Goal: Communication & Community: Ask a question

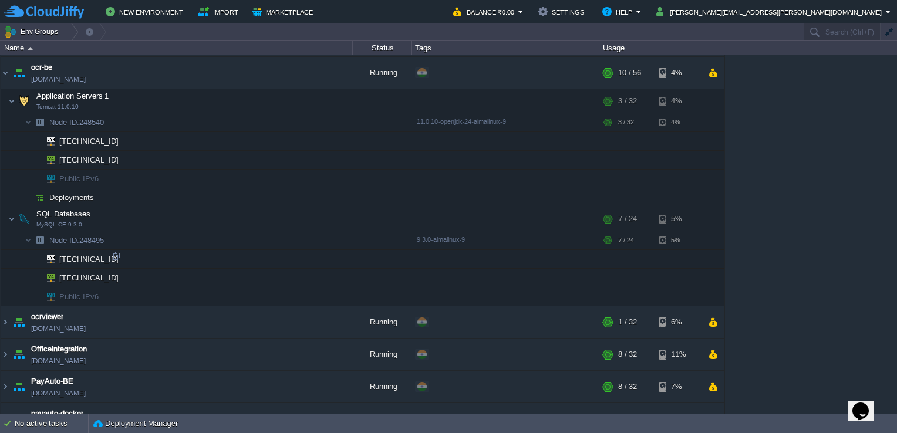
scroll to position [624, 0]
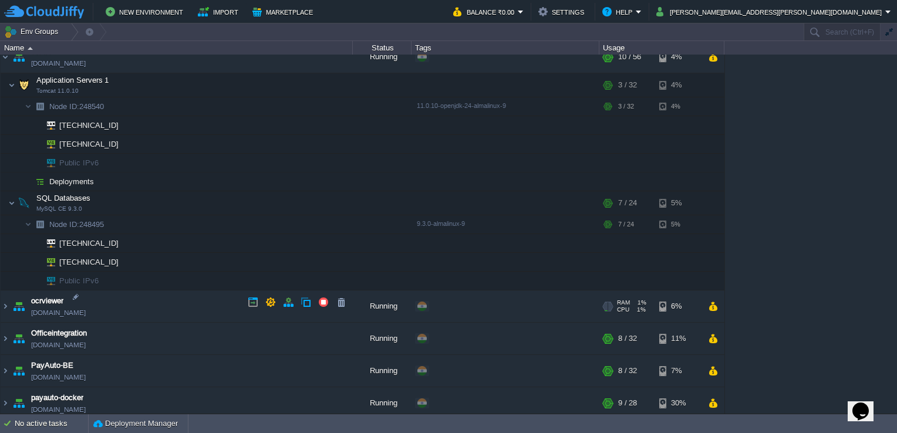
click at [72, 307] on link "[DOMAIN_NAME]" at bounding box center [58, 313] width 55 height 12
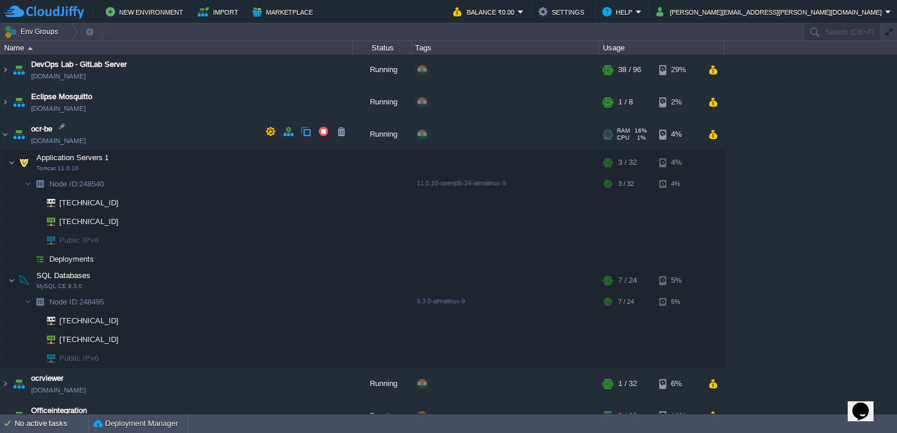
scroll to position [506, 0]
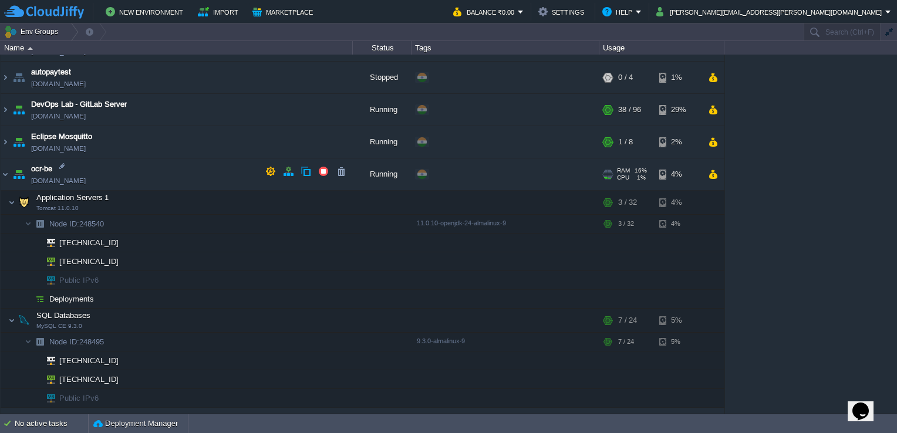
click at [78, 176] on span "[DOMAIN_NAME]" at bounding box center [58, 181] width 55 height 12
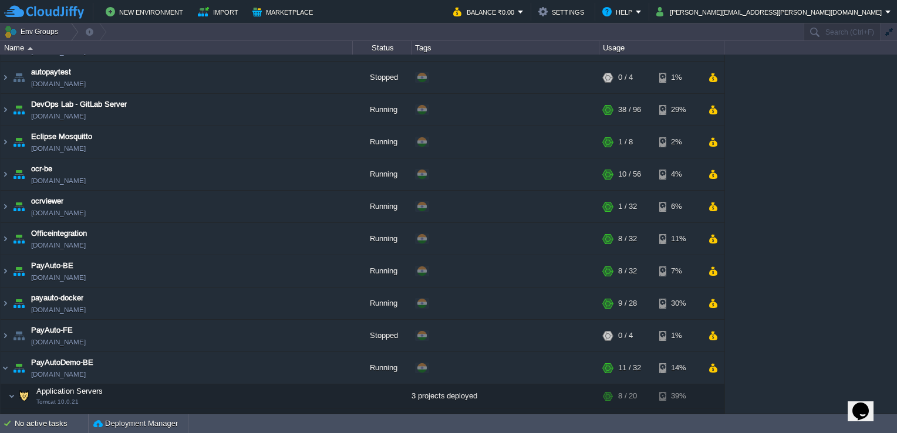
drag, startPoint x: 78, startPoint y: 176, endPoint x: 50, endPoint y: 208, distance: 42.5
click at [50, 208] on link "[DOMAIN_NAME]" at bounding box center [58, 213] width 55 height 12
click at [9, 171] on td "ocr-be ocr-be.cloudjiffy.net" at bounding box center [177, 175] width 352 height 32
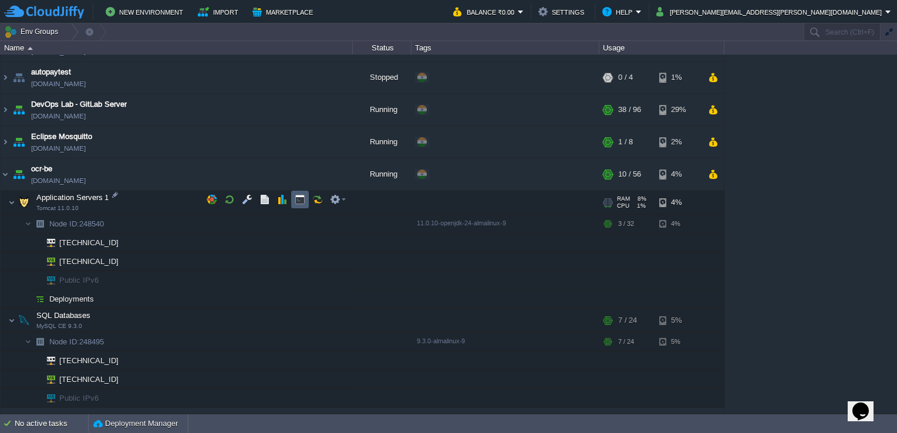
click at [297, 197] on button "button" at bounding box center [300, 199] width 11 height 11
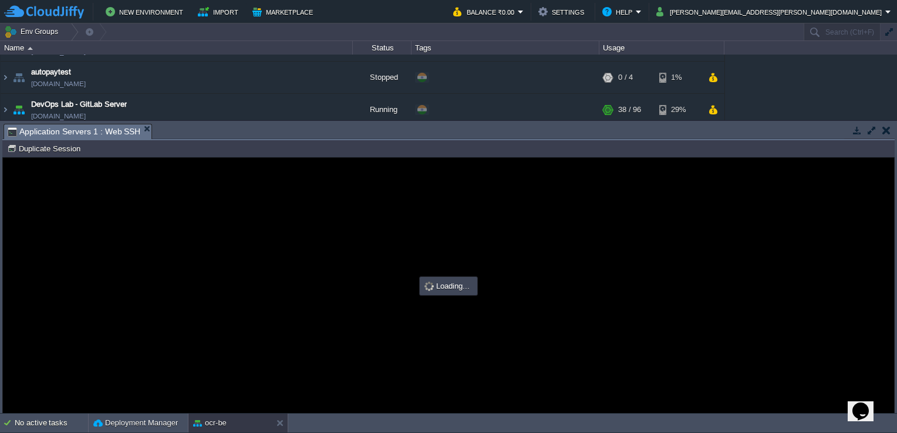
scroll to position [0, 0]
type input "#000000"
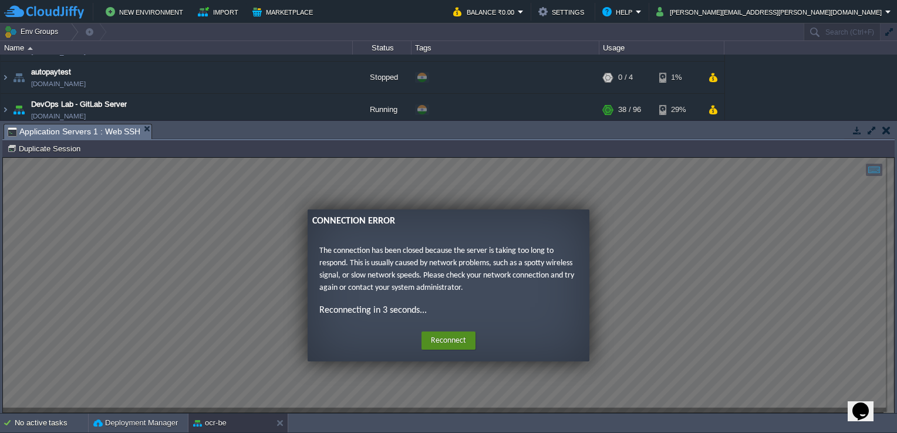
click at [454, 334] on button "Reconnect" at bounding box center [449, 341] width 54 height 19
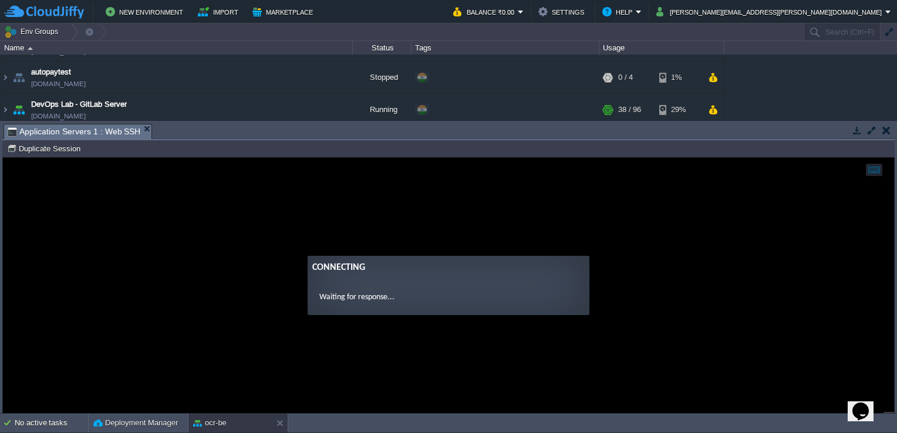
click at [887, 130] on button "button" at bounding box center [887, 130] width 8 height 11
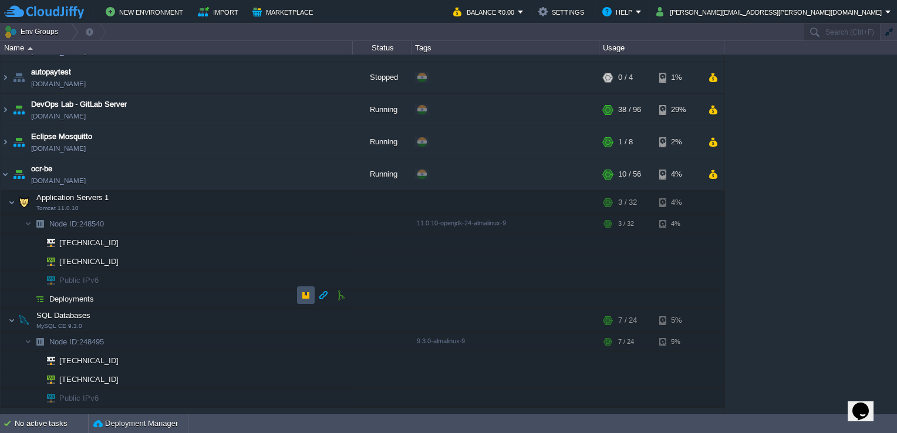
click at [307, 298] on button "button" at bounding box center [306, 295] width 11 height 11
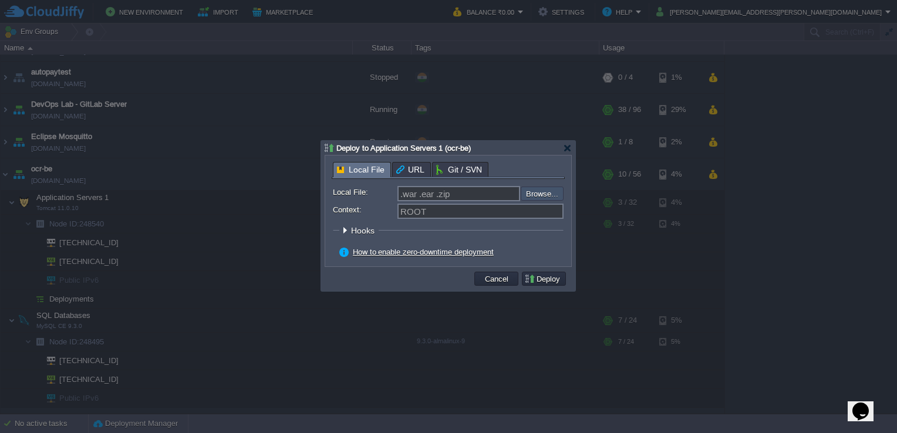
click at [547, 194] on input "file" at bounding box center [489, 194] width 149 height 14
type input "C:\fakepath\ImageOcr-0.0.1-SNAPSHOT.war"
type input "ImageOcr-0.0.1-SNAPSHOT.war"
click at [537, 278] on button "Deploy" at bounding box center [543, 279] width 39 height 11
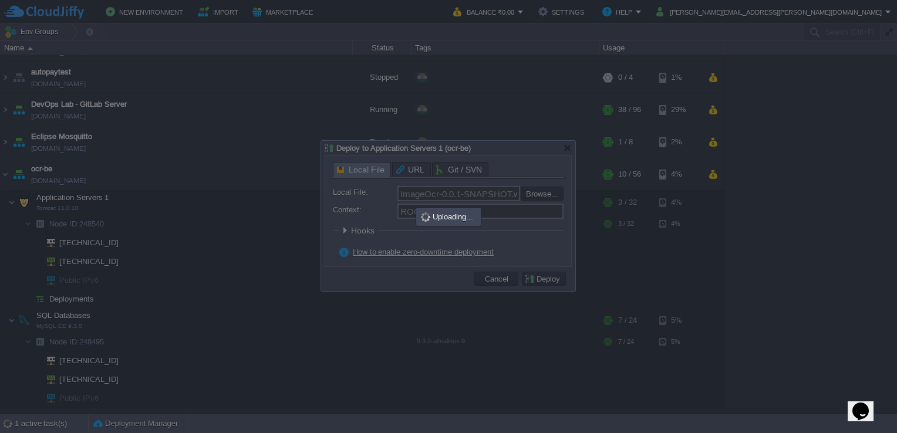
drag, startPoint x: 688, startPoint y: 96, endPoint x: 465, endPoint y: 354, distance: 340.5
click at [484, 329] on div at bounding box center [448, 216] width 897 height 433
click at [31, 422] on div at bounding box center [448, 216] width 897 height 433
drag, startPoint x: 31, startPoint y: 422, endPoint x: 287, endPoint y: 295, distance: 285.7
click at [287, 295] on div at bounding box center [448, 216] width 897 height 433
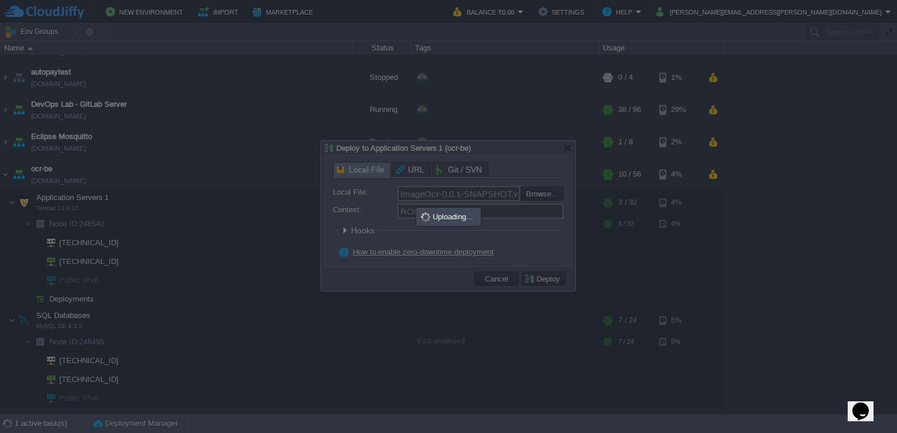
click at [411, 212] on div at bounding box center [448, 216] width 254 height 150
click at [430, 225] on div "Uploading..." at bounding box center [449, 216] width 66 height 19
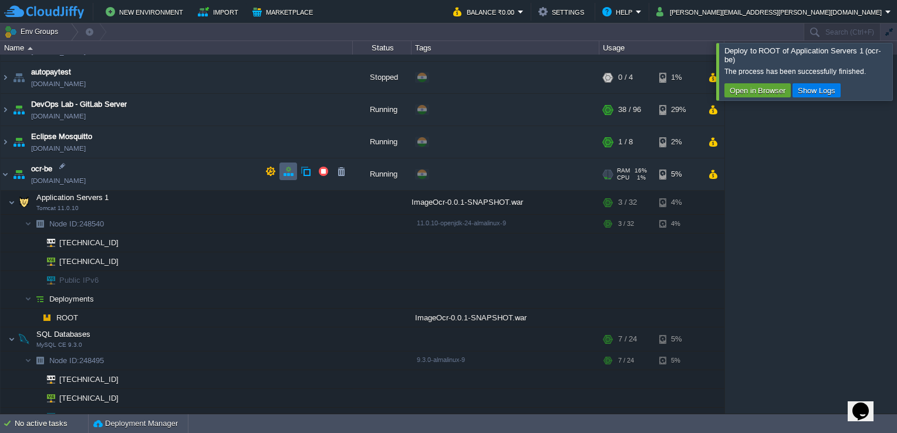
click at [288, 167] on button "button" at bounding box center [288, 171] width 11 height 11
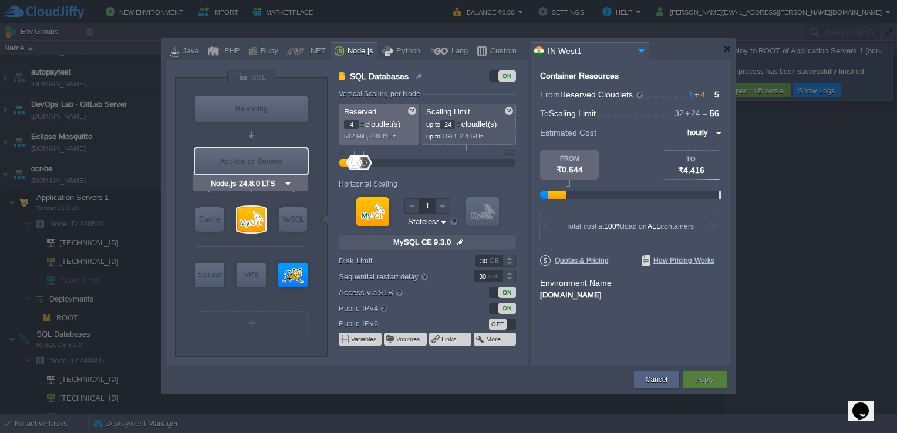
click at [290, 180] on img at bounding box center [288, 184] width 9 height 12
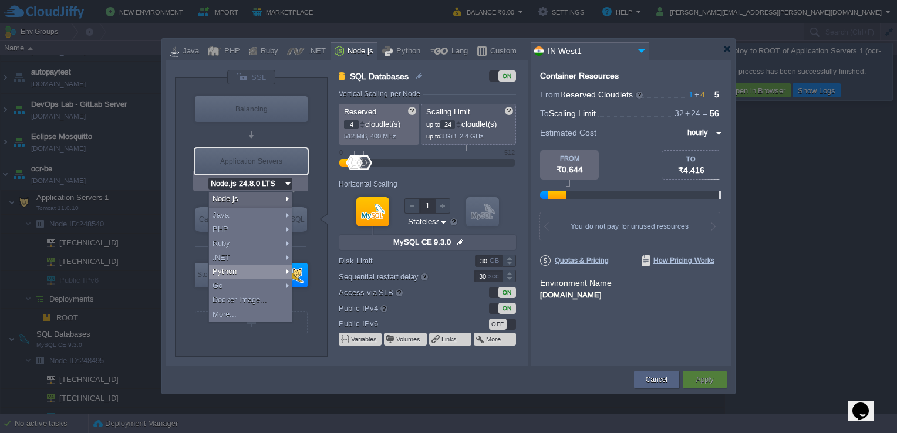
click at [237, 271] on div "Python" at bounding box center [250, 272] width 83 height 14
type input "AlmaLinux 9.6"
type input "SQL Databases"
type input "null"
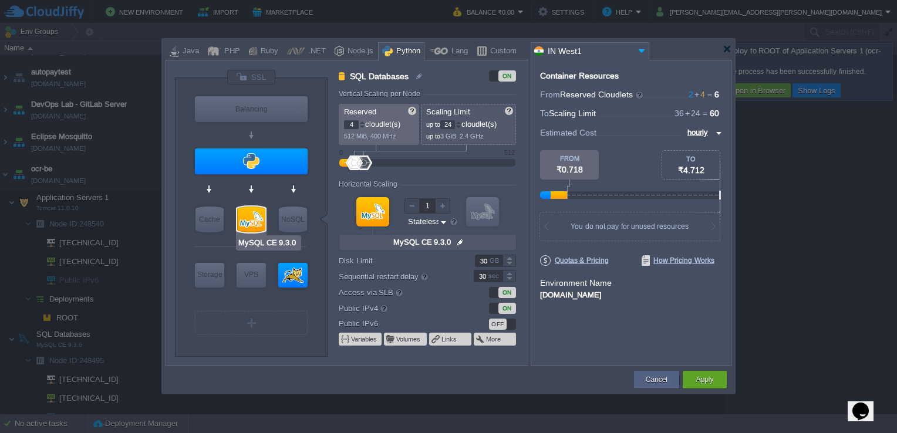
type input "Apache Python [DATE]"
click at [361, 121] on div at bounding box center [362, 122] width 6 height 4
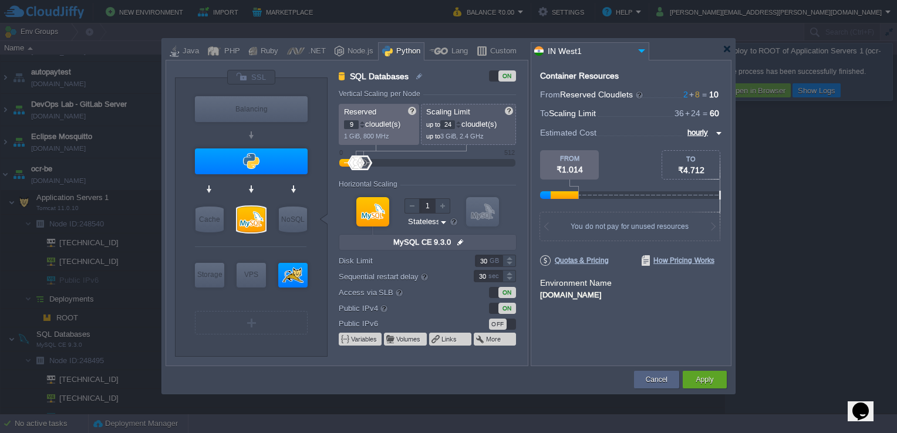
click at [361, 121] on div at bounding box center [362, 122] width 6 height 4
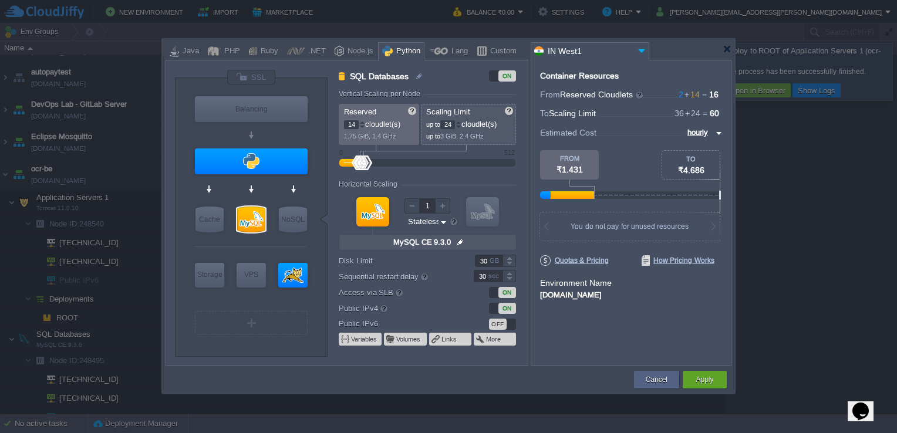
click at [361, 121] on div at bounding box center [362, 122] width 6 height 4
click at [363, 121] on div at bounding box center [362, 122] width 6 height 4
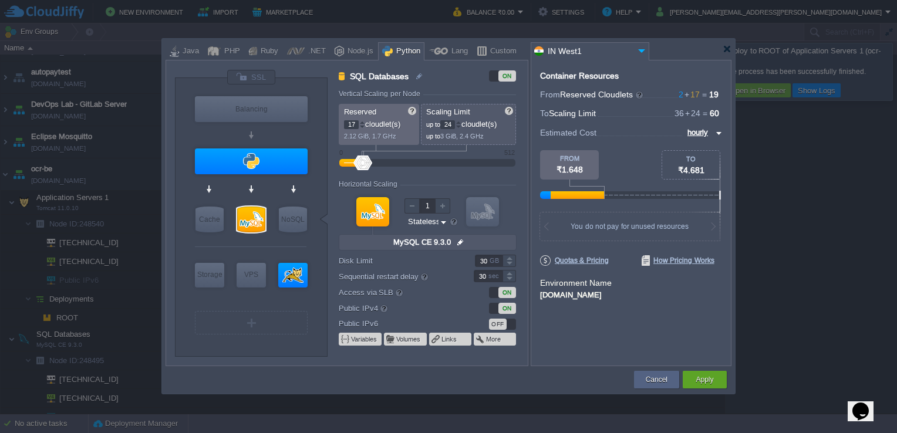
click at [362, 127] on div at bounding box center [362, 127] width 6 height 4
type input "15"
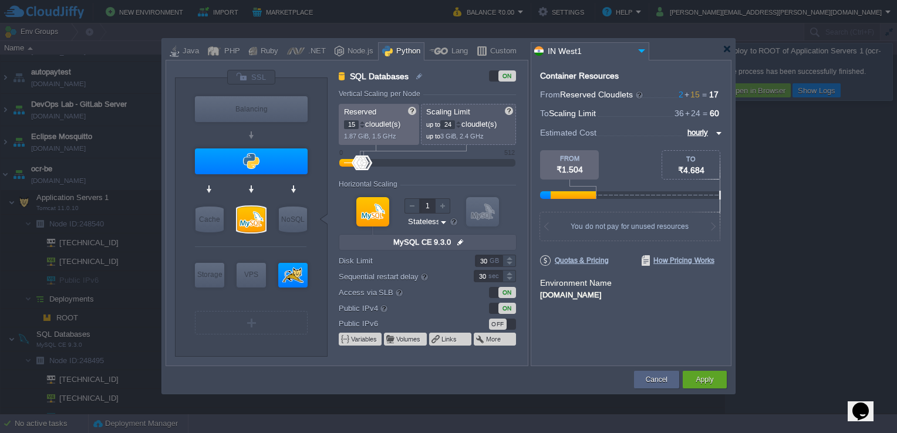
click at [362, 121] on div at bounding box center [362, 122] width 6 height 4
click at [462, 120] on div at bounding box center [459, 122] width 6 height 4
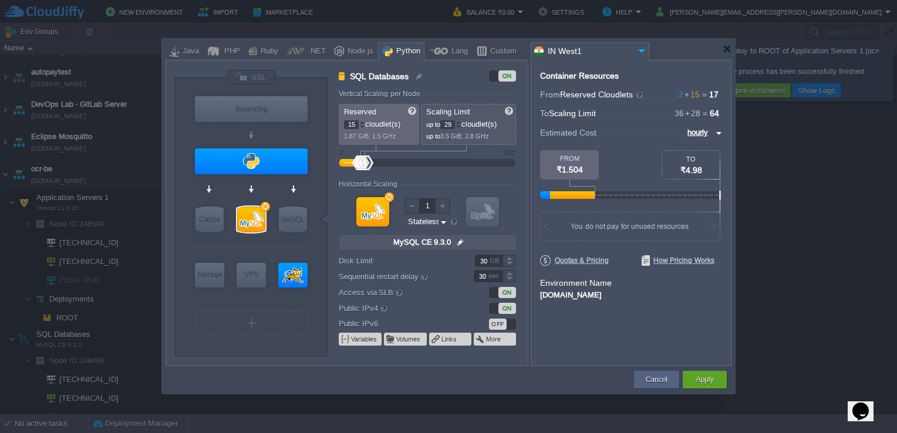
click at [462, 120] on div at bounding box center [459, 122] width 6 height 4
click at [462, 120] on span "30" at bounding box center [450, 124] width 21 height 9
click at [462, 120] on div at bounding box center [459, 122] width 6 height 4
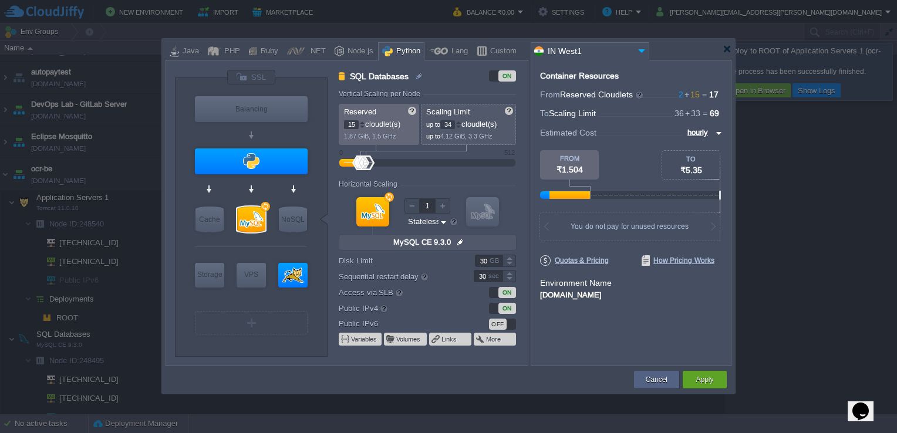
click at [462, 120] on div at bounding box center [459, 122] width 6 height 4
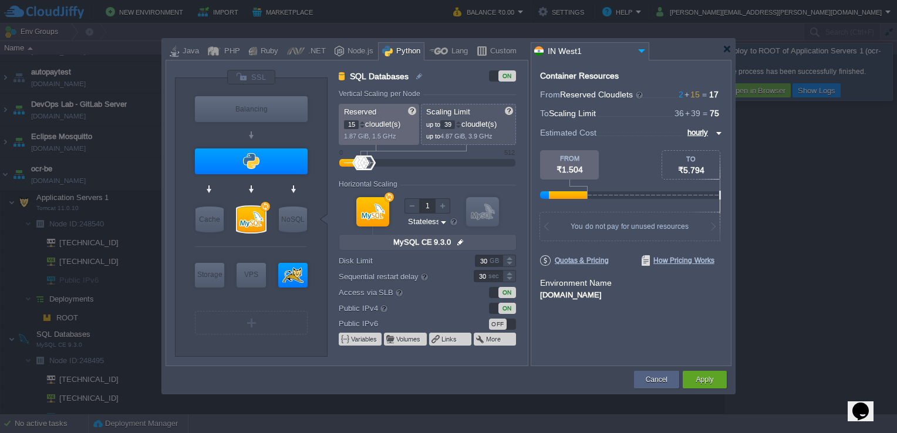
click at [462, 120] on div at bounding box center [459, 122] width 6 height 4
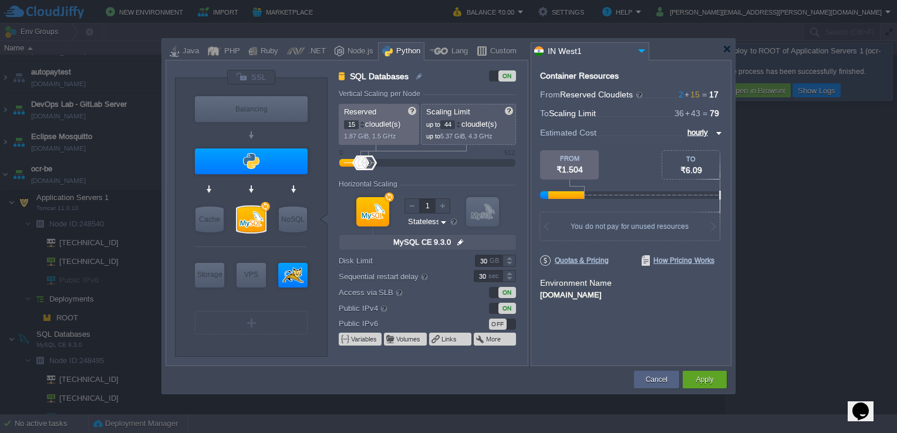
click at [462, 120] on div at bounding box center [459, 122] width 6 height 4
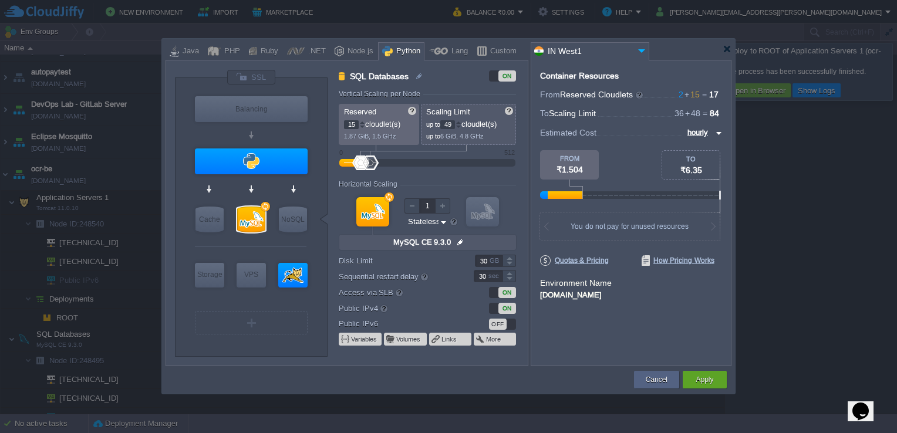
click at [462, 120] on div at bounding box center [459, 122] width 6 height 4
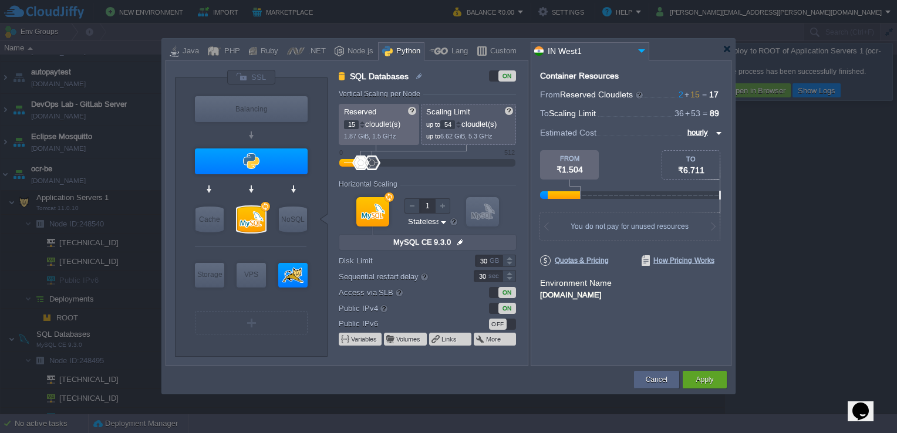
click at [462, 120] on div at bounding box center [459, 122] width 6 height 4
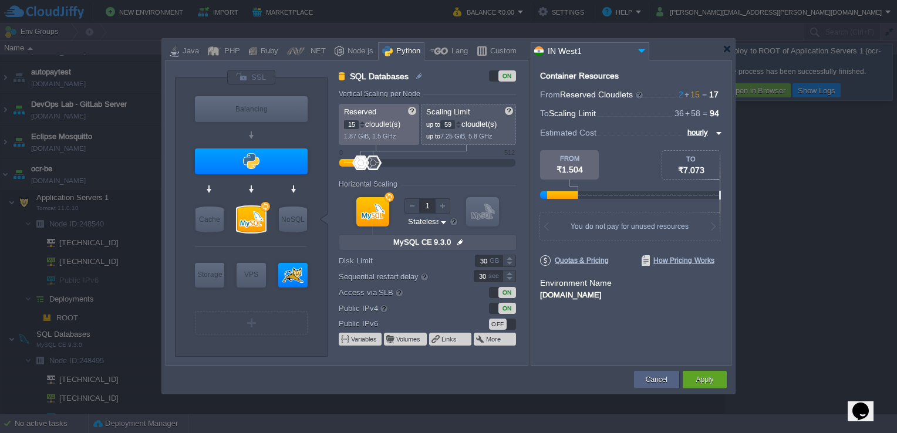
click at [462, 120] on div at bounding box center [459, 122] width 6 height 4
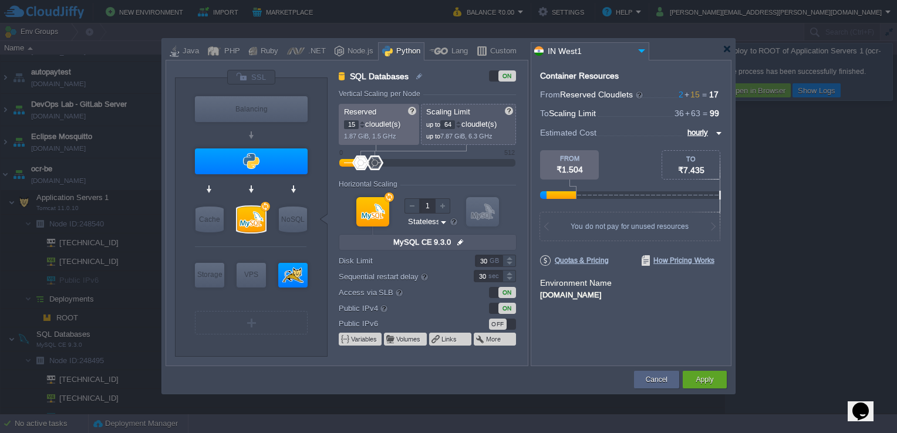
click at [462, 120] on div at bounding box center [459, 122] width 6 height 4
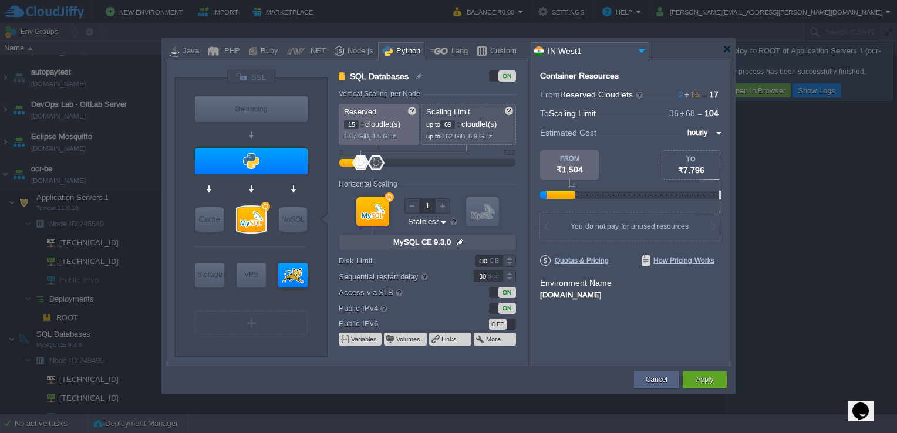
click at [462, 120] on div at bounding box center [459, 122] width 6 height 4
click at [460, 126] on div at bounding box center [459, 127] width 6 height 4
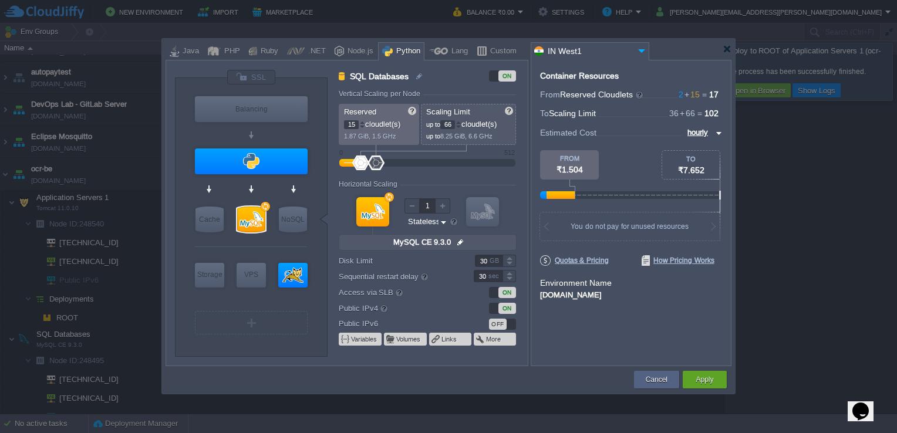
click at [460, 126] on div at bounding box center [459, 127] width 6 height 4
type input "64"
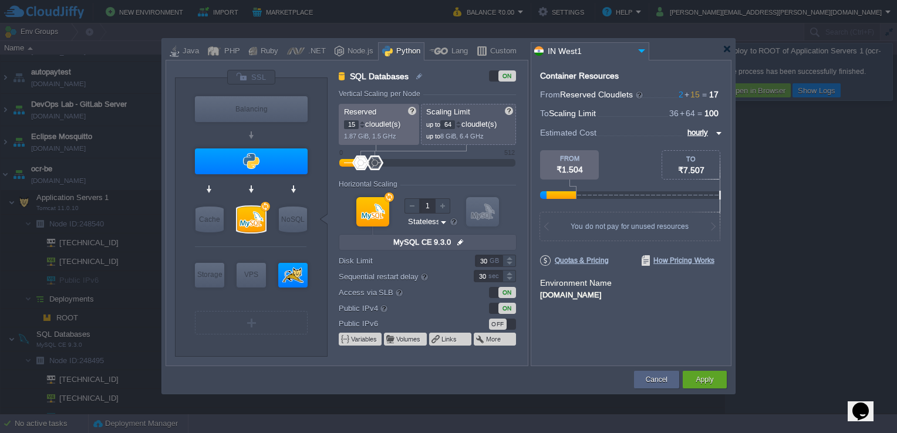
click at [461, 120] on div at bounding box center [459, 122] width 6 height 4
click at [724, 46] on div at bounding box center [727, 49] width 9 height 9
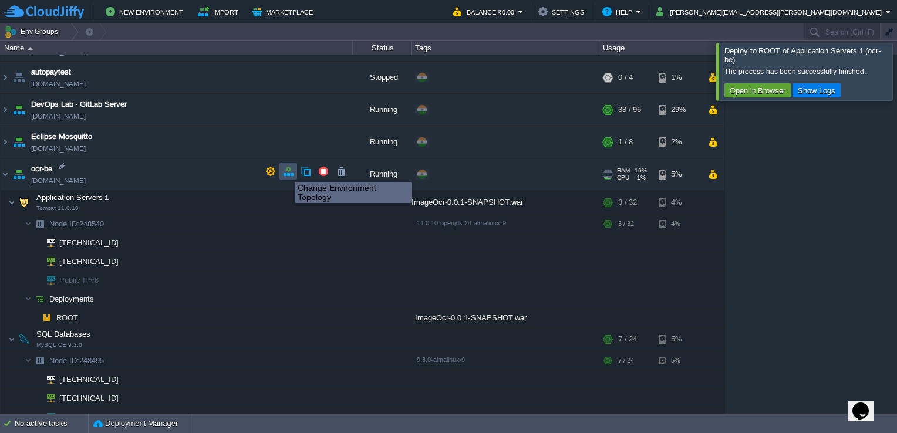
click at [286, 171] on button "button" at bounding box center [288, 171] width 11 height 11
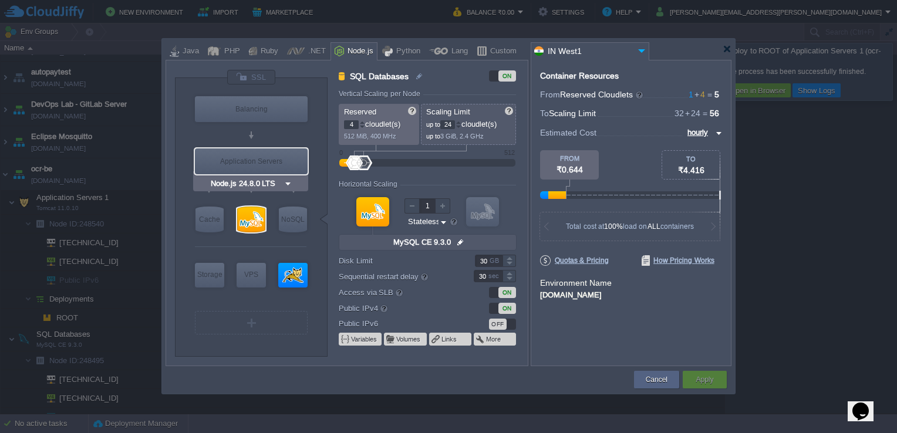
click at [262, 159] on div "Application Servers" at bounding box center [251, 162] width 113 height 26
type input "Application Servers"
type input "8"
type input "Node.js 24.8.0 LTS"
type input "24.8.0-pm2"
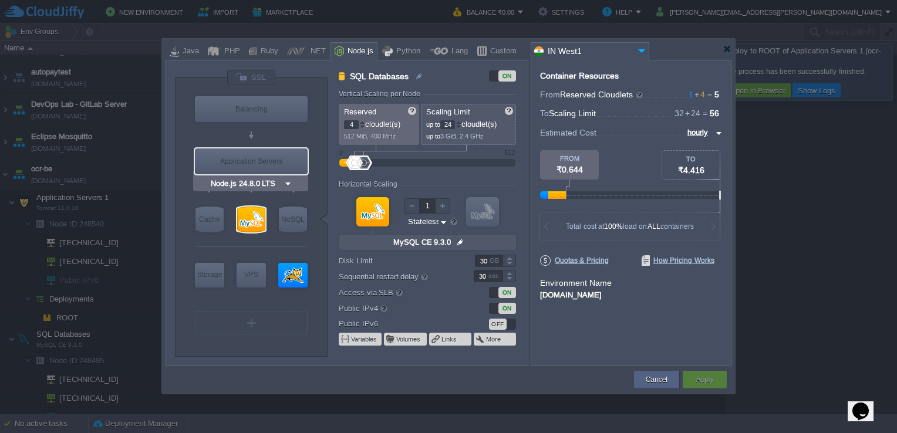
type input "Stateful"
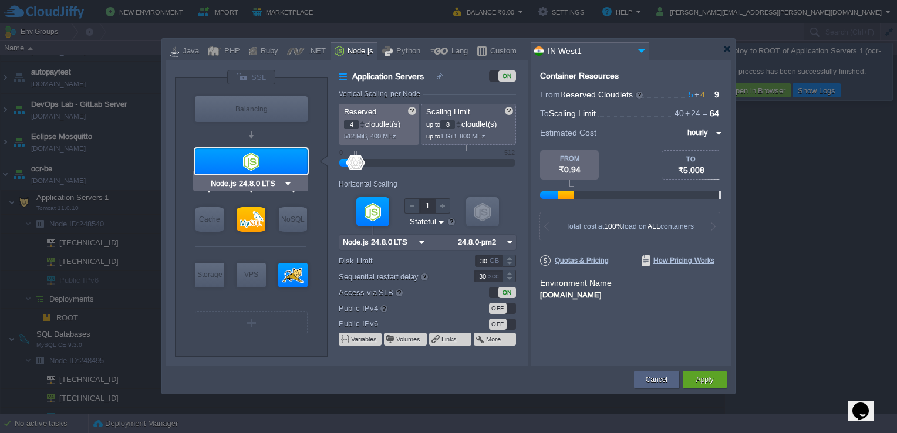
click at [290, 184] on img at bounding box center [288, 184] width 9 height 12
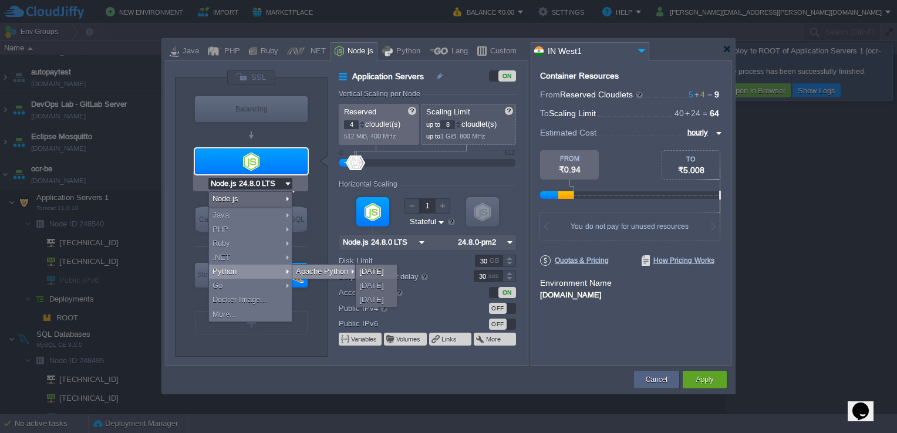
click at [301, 269] on div "Apache Python" at bounding box center [324, 272] width 65 height 14
type input "Tomcat 11.0.10"
type input "Application Servers"
type input "1"
type input "4"
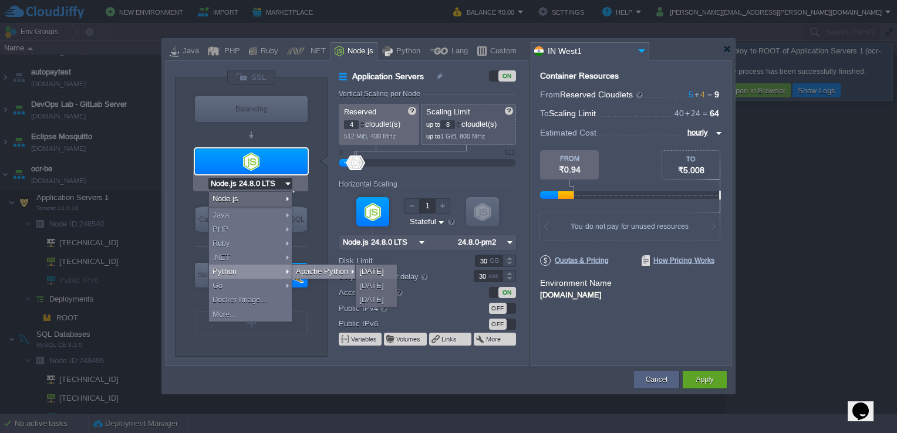
type input "Apache Python..."
type input "Python 3.13.7"
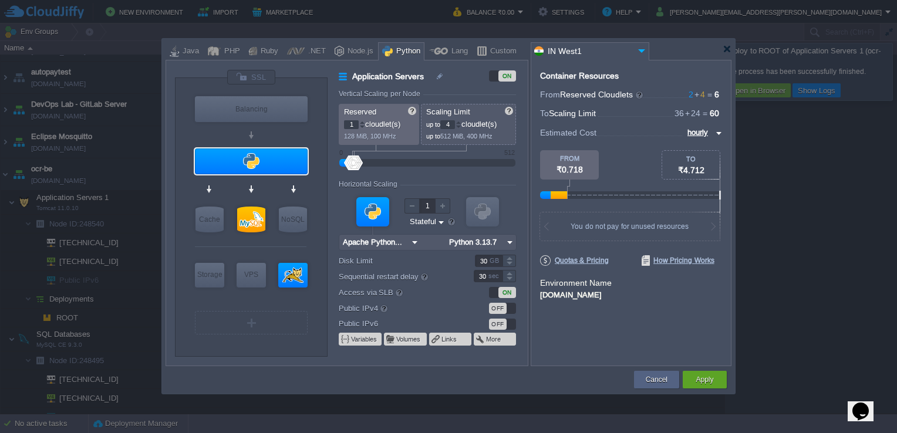
type input "Apache Python [DATE]"
click at [355, 126] on input "1" at bounding box center [351, 124] width 15 height 9
type input "15"
click at [453, 125] on input "15" at bounding box center [447, 124] width 15 height 9
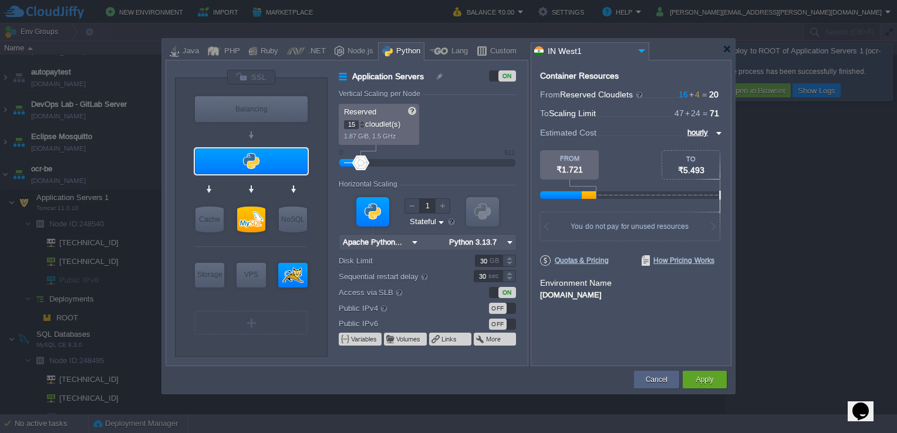
click at [453, 125] on div "Reserved 15 cloudlet(s) 1.87 GiB, 1.5 GHz Scaling Limit up to 15 cloudlet(s) up…" at bounding box center [427, 124] width 177 height 41
type input "Apache Python [DATE]"
drag, startPoint x: 362, startPoint y: 164, endPoint x: 470, endPoint y: 164, distance: 107.5
click at [470, 164] on div at bounding box center [470, 163] width 17 height 15
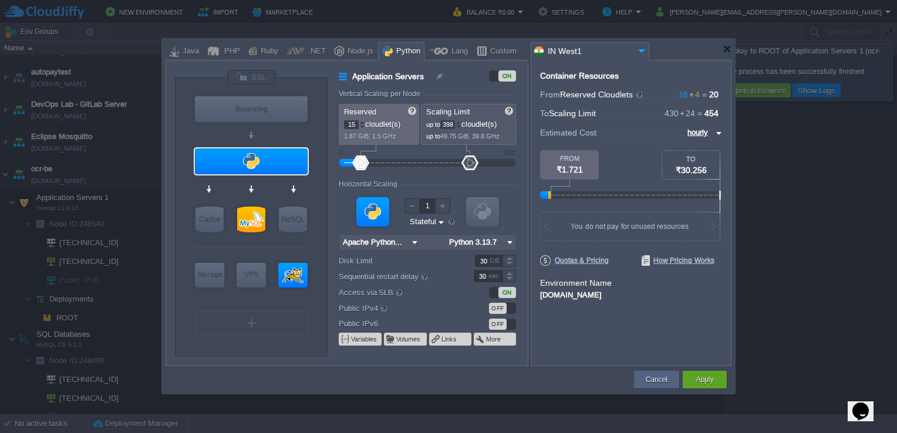
click at [453, 123] on input "398" at bounding box center [447, 124] width 15 height 9
type input "3"
click at [438, 152] on form "Vertical Scaling per Node Reserved 15 cloudlet(s) 1.87 GiB, 1.5 GHz Scaling Lim…" at bounding box center [433, 228] width 189 height 276
click at [455, 124] on input "70" at bounding box center [447, 124] width 15 height 9
type input "7"
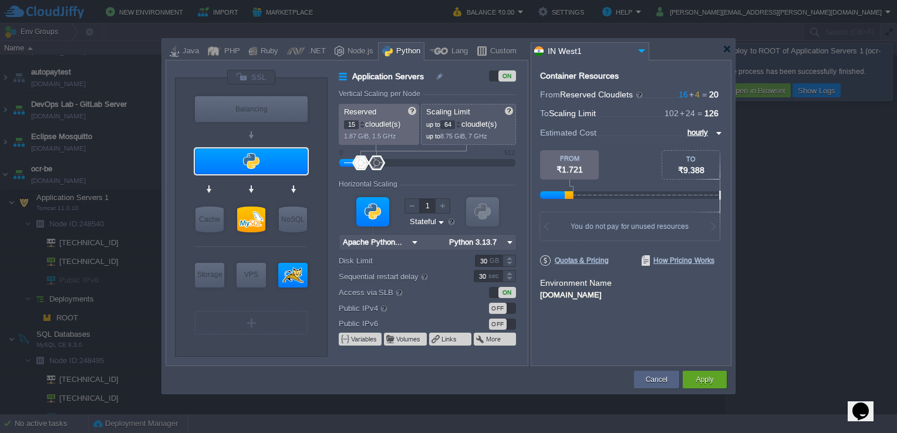
type input "64"
click at [425, 154] on form "Vertical Scaling per Node Reserved 15 cloudlet(s) 1.87 GiB, 1.5 GHz Scaling Lim…" at bounding box center [433, 228] width 189 height 276
click at [487, 263] on input "30" at bounding box center [489, 261] width 28 height 12
drag, startPoint x: 383, startPoint y: 274, endPoint x: 413, endPoint y: 285, distance: 31.4
click at [413, 285] on body "New Environment Import Marketplace Bonus ₹0.00 Upgrade Account Balance ₹0.00 Se…" at bounding box center [448, 216] width 897 height 433
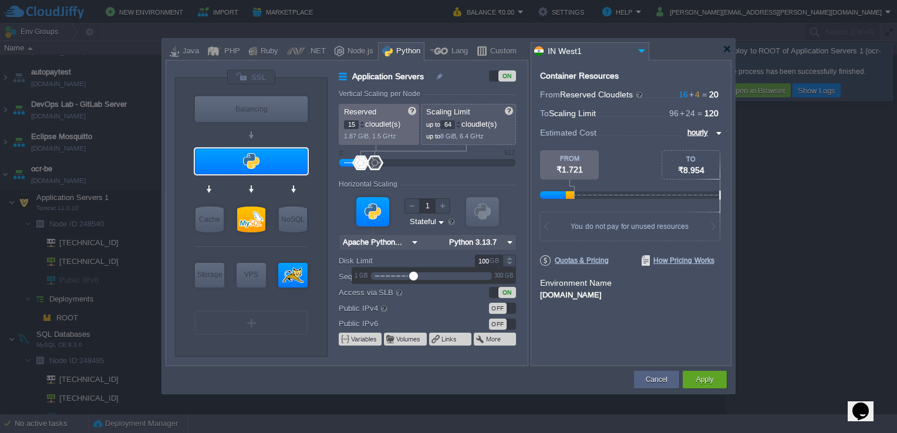
type input "100"
click at [590, 335] on div "Container Resources From Reserved Cloudlets 16 + 4 ... = 20 not added To Scalin…" at bounding box center [631, 213] width 201 height 307
click at [705, 375] on button "Apply" at bounding box center [705, 380] width 18 height 12
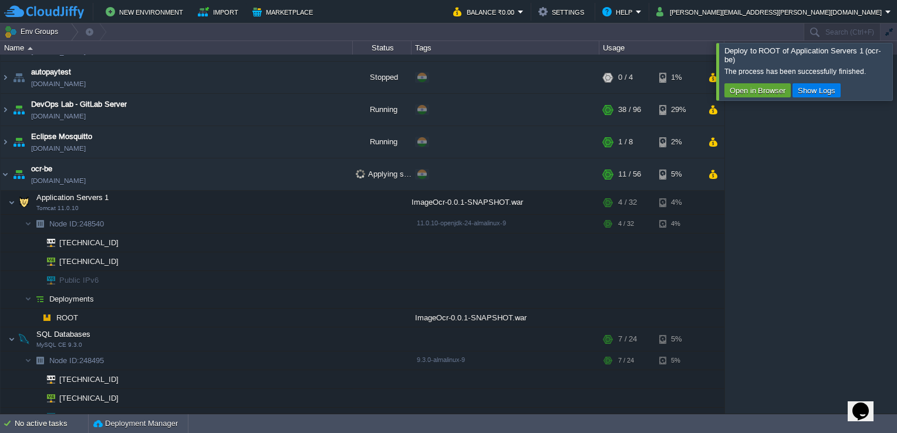
click at [897, 89] on div at bounding box center [911, 71] width 0 height 57
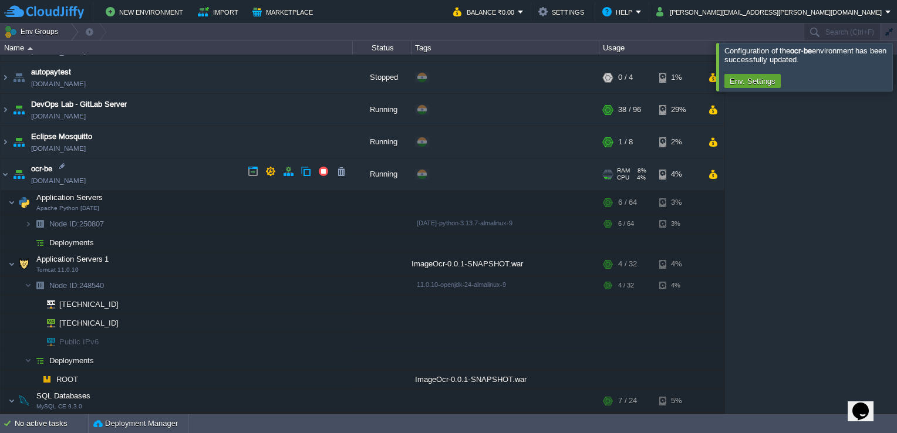
click at [73, 177] on link "[DOMAIN_NAME]" at bounding box center [58, 181] width 55 height 12
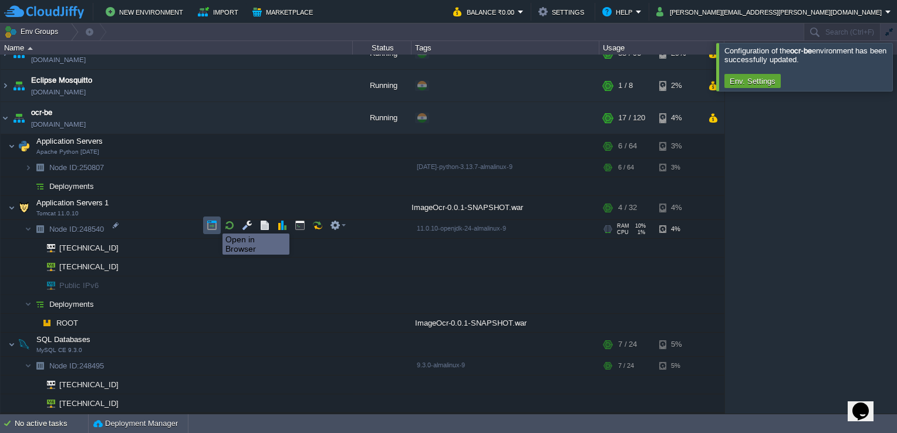
click at [214, 223] on button "button" at bounding box center [212, 225] width 11 height 11
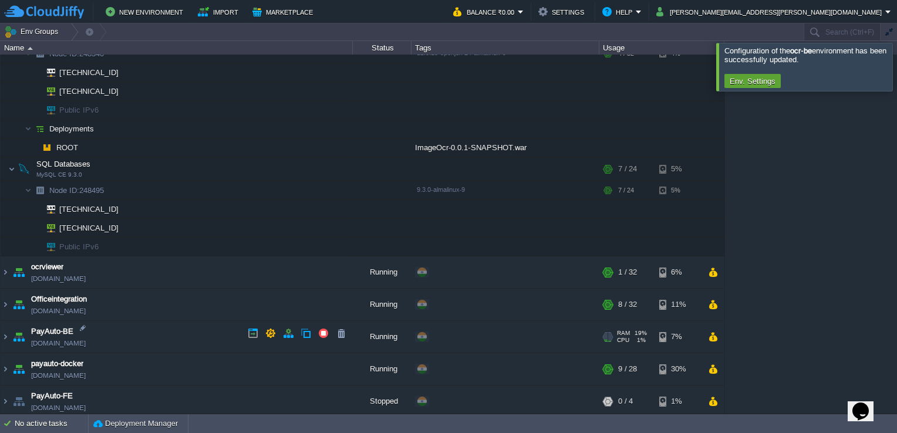
scroll to position [740, 0]
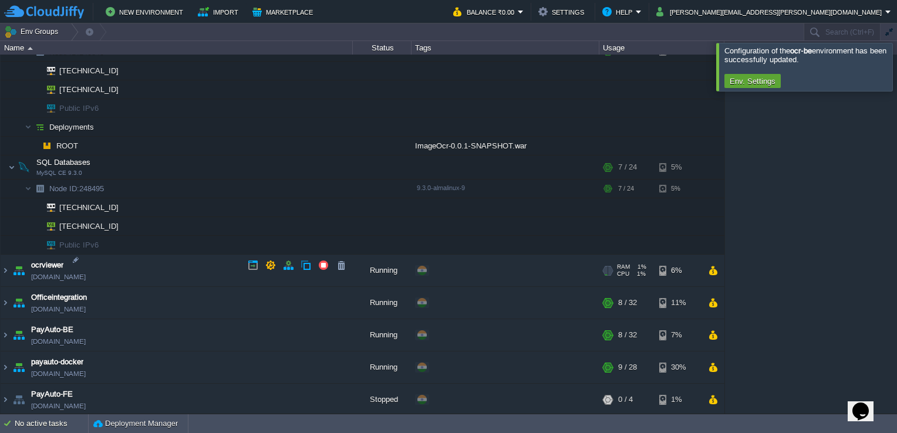
click at [86, 271] on link "[DOMAIN_NAME]" at bounding box center [58, 277] width 55 height 12
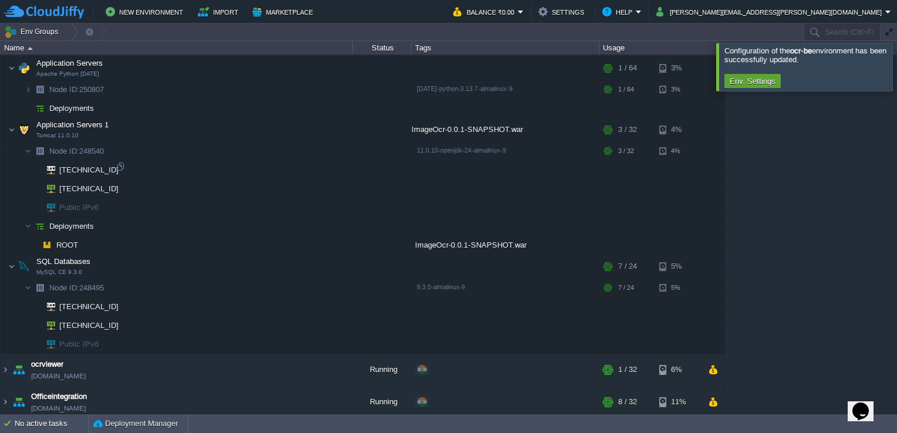
scroll to position [640, 0]
click at [263, 140] on td at bounding box center [265, 148] width 18 height 18
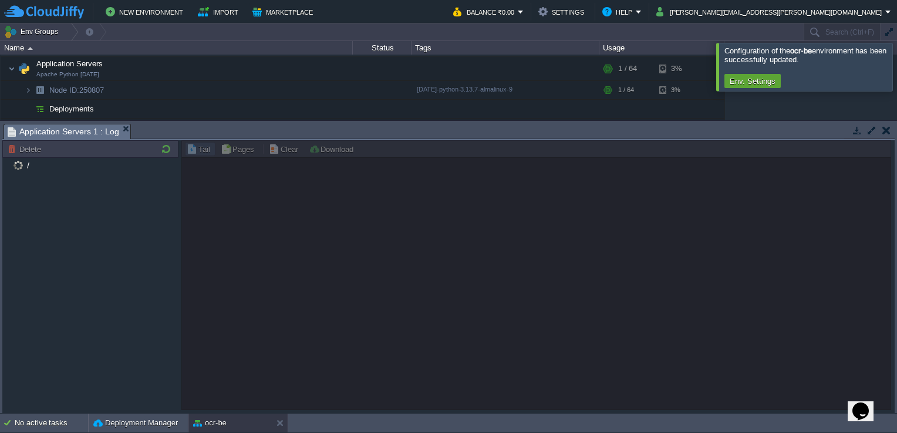
click at [263, 140] on div at bounding box center [536, 275] width 710 height 270
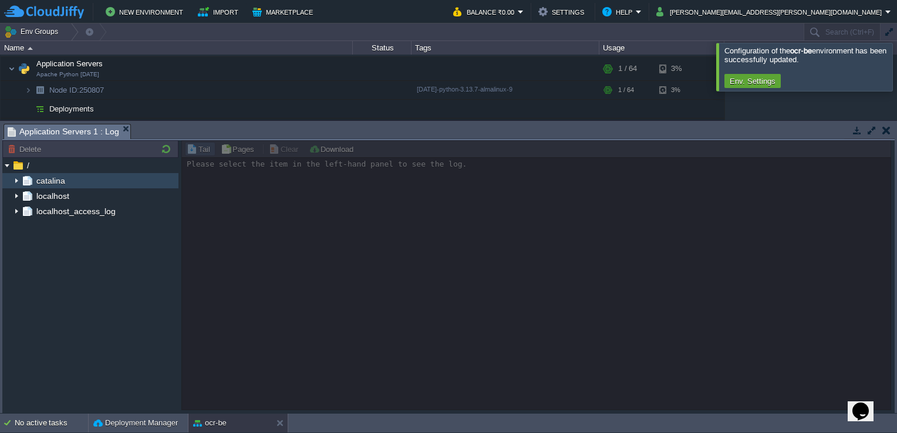
click at [70, 180] on div "catalina" at bounding box center [90, 180] width 176 height 15
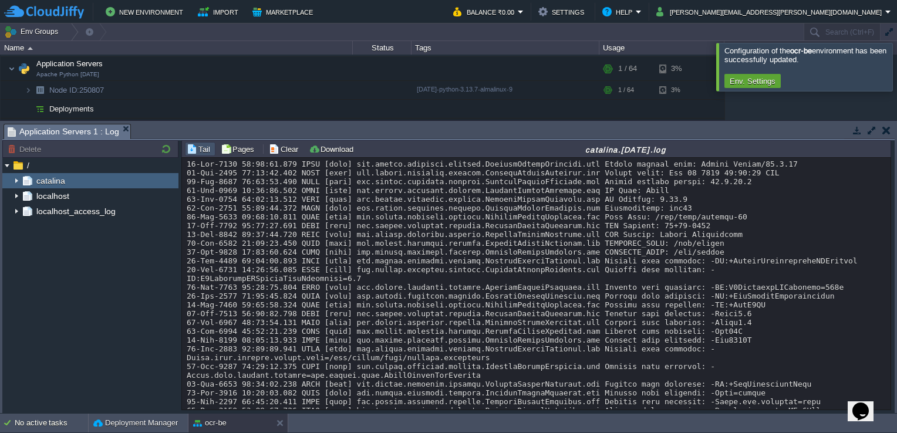
scroll to position [328, 0]
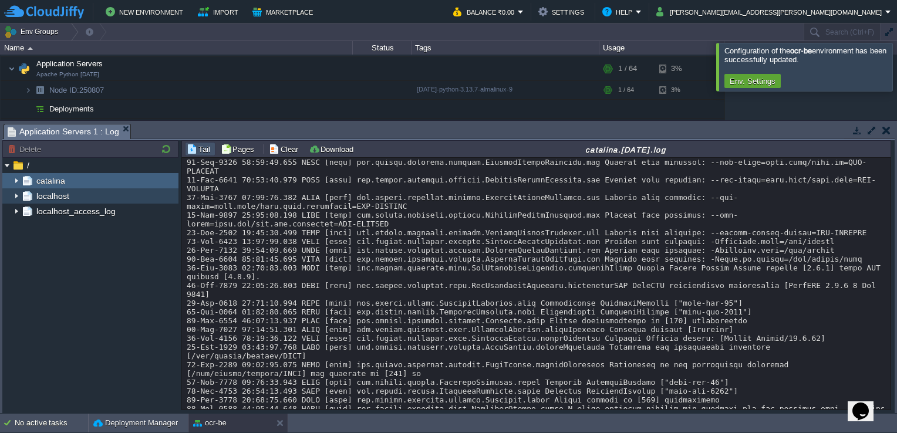
click at [79, 191] on div "localhost" at bounding box center [90, 196] width 176 height 15
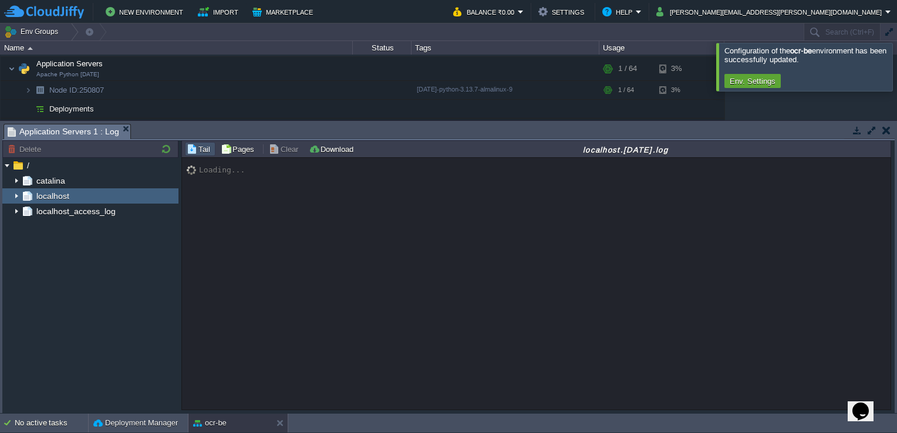
scroll to position [0, 0]
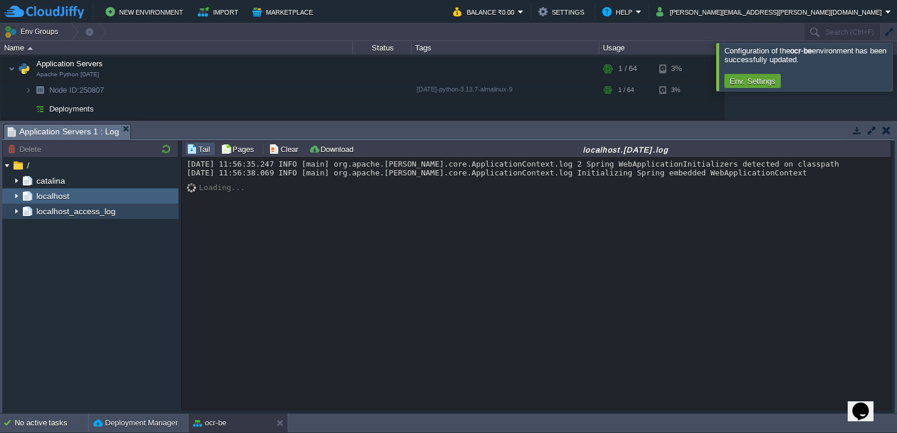
click at [103, 210] on span "localhost_access_log" at bounding box center [75, 211] width 83 height 11
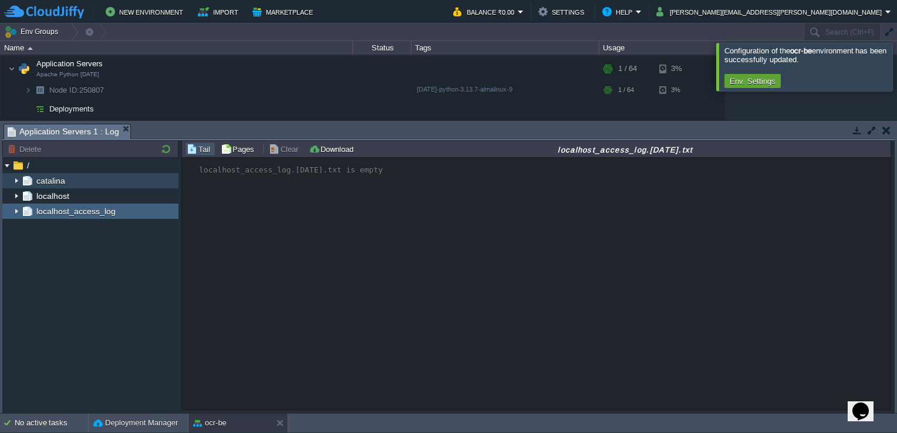
click at [15, 181] on img at bounding box center [16, 180] width 9 height 15
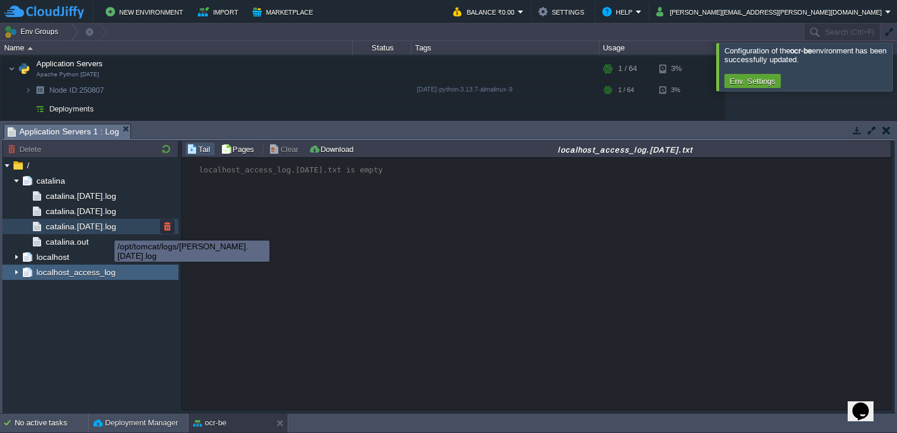
click at [106, 230] on span "catalina.2025-09-17.log" at bounding box center [80, 226] width 75 height 11
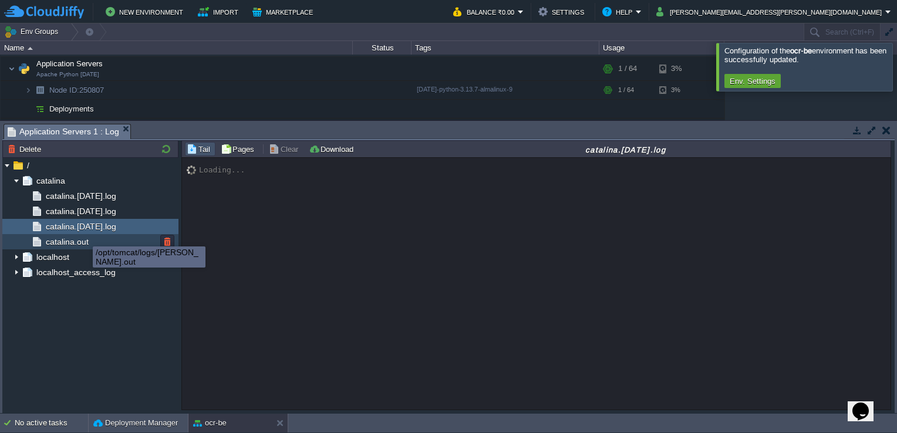
click at [81, 237] on span "catalina.out" at bounding box center [66, 242] width 47 height 11
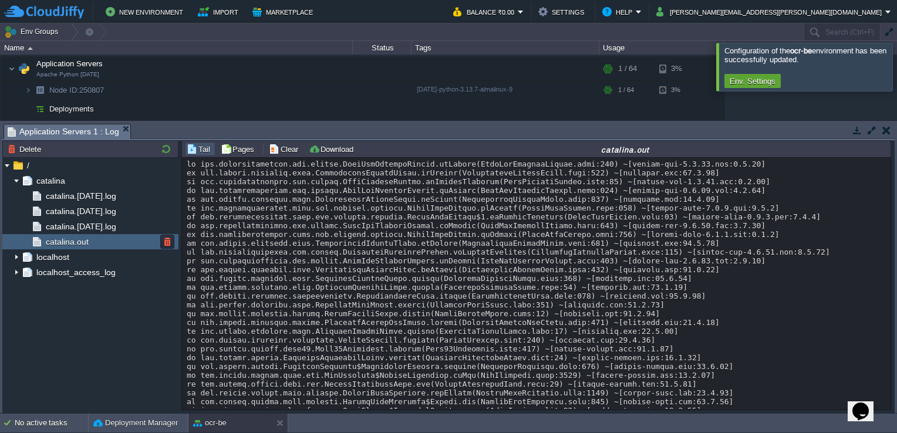
scroll to position [10789, 0]
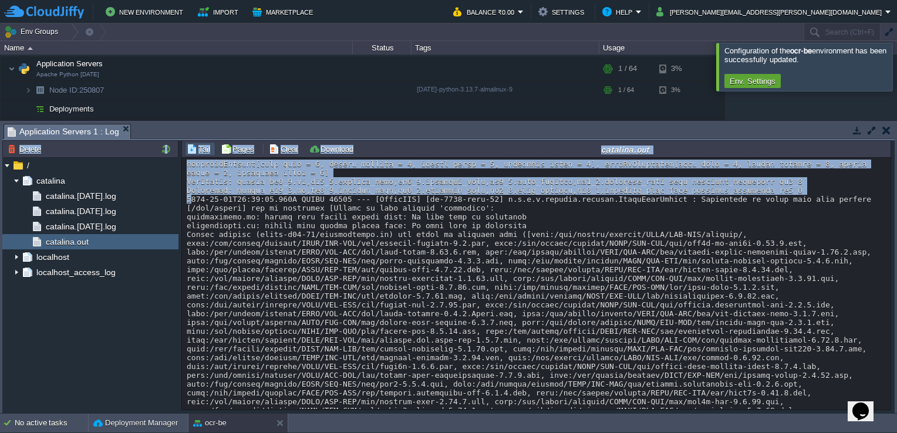
scroll to position [5464, 0]
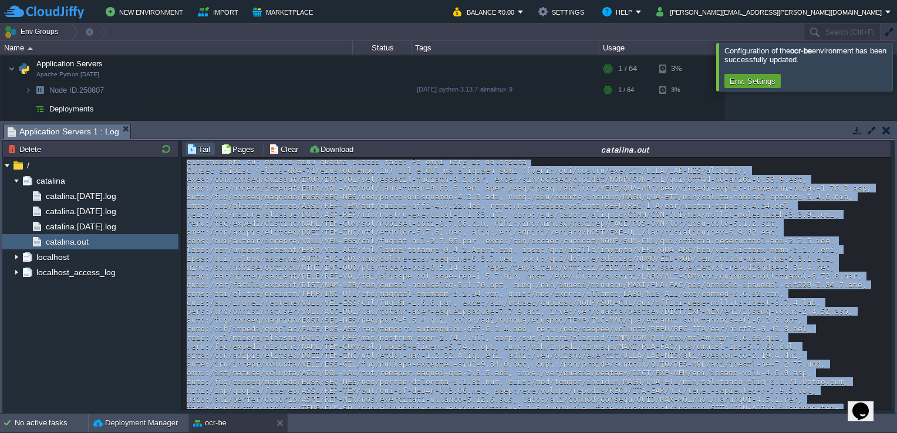
drag, startPoint x: 186, startPoint y: 236, endPoint x: 795, endPoint y: 244, distance: 609.0
click at [795, 244] on div at bounding box center [537, 377] width 701 height 11363
copy div "2025-09-17T10:52:19.233Z ERROR 37595 --- [ImageOCR] [io-8080-exec-10] o.s.b.w.s…"
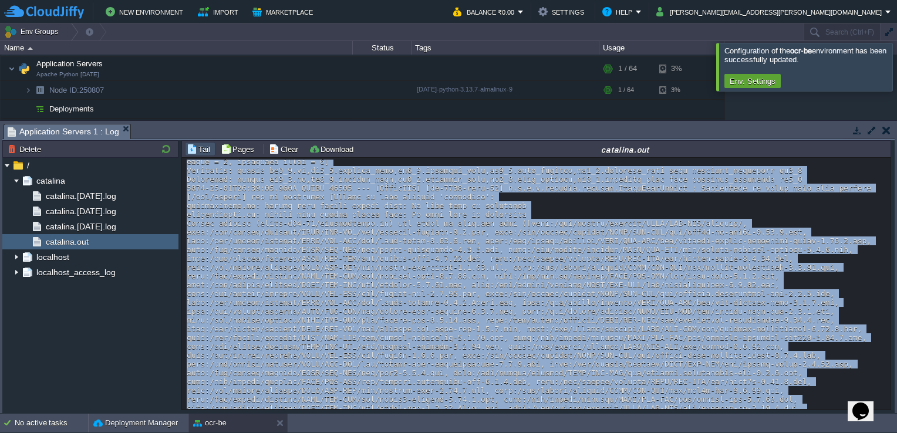
scroll to position [5436, 0]
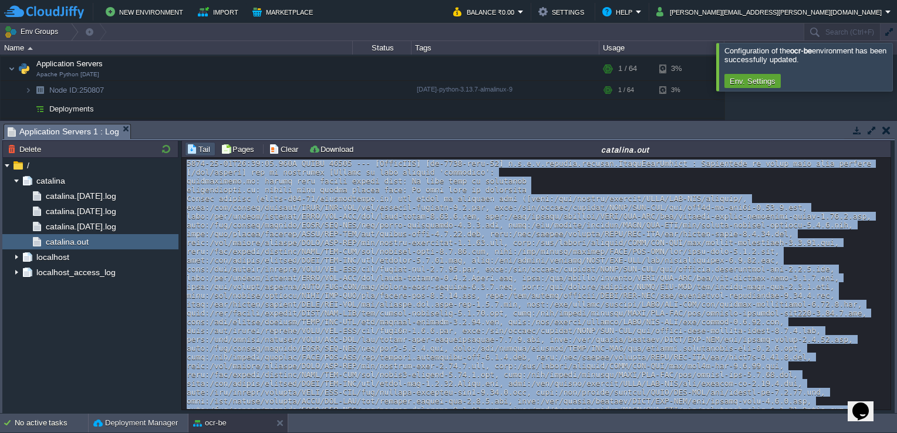
drag, startPoint x: 187, startPoint y: 177, endPoint x: 845, endPoint y: 281, distance: 665.9
click at [845, 281] on div at bounding box center [537, 405] width 701 height 11363
copy div "2025-09-17T10:49:16.649Z INFO 37595 --- [ImageOCR] [MessageBroker-1] o.s.w.s.c.…"
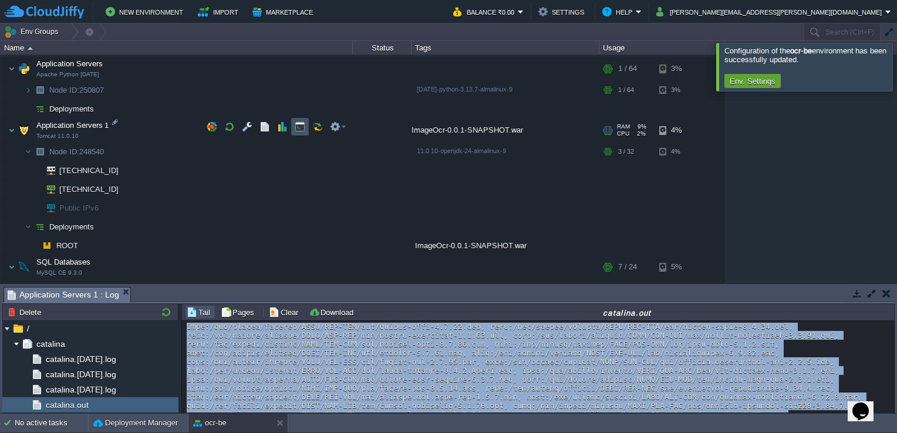
click at [303, 126] on button "button" at bounding box center [300, 127] width 11 height 11
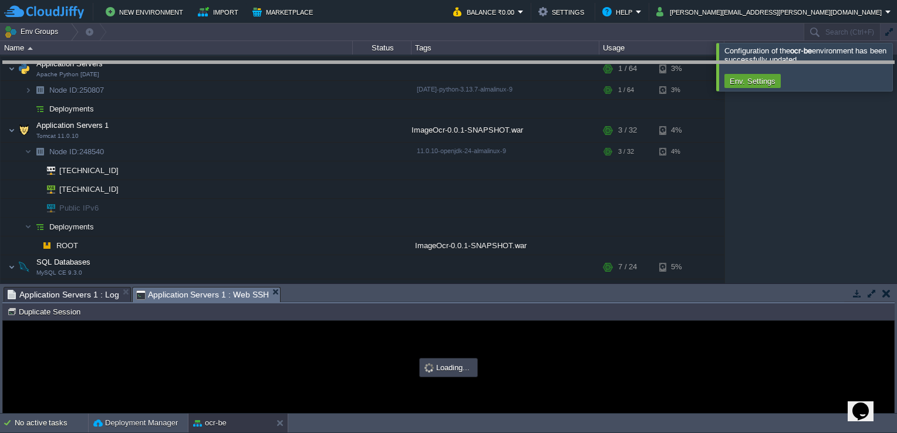
drag, startPoint x: 322, startPoint y: 290, endPoint x: 376, endPoint y: 63, distance: 232.3
click at [376, 63] on body "New Environment Import Marketplace Bonus ₹0.00 Upgrade Account Balance ₹0.00 Se…" at bounding box center [448, 216] width 897 height 433
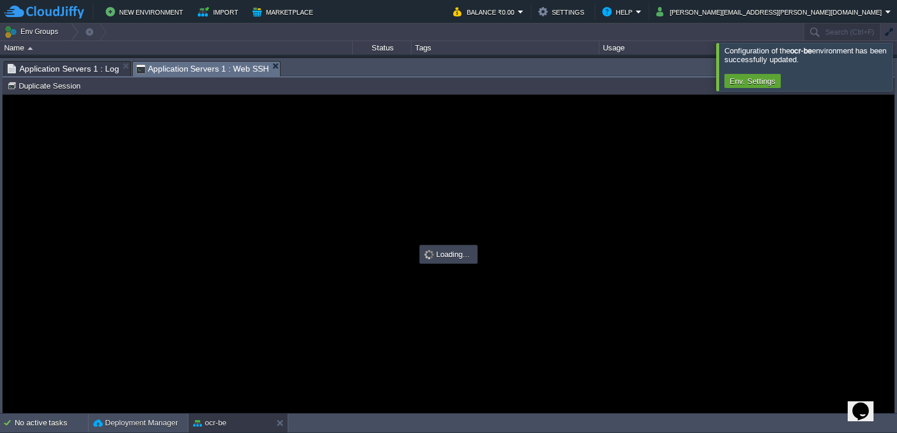
type input "#000000"
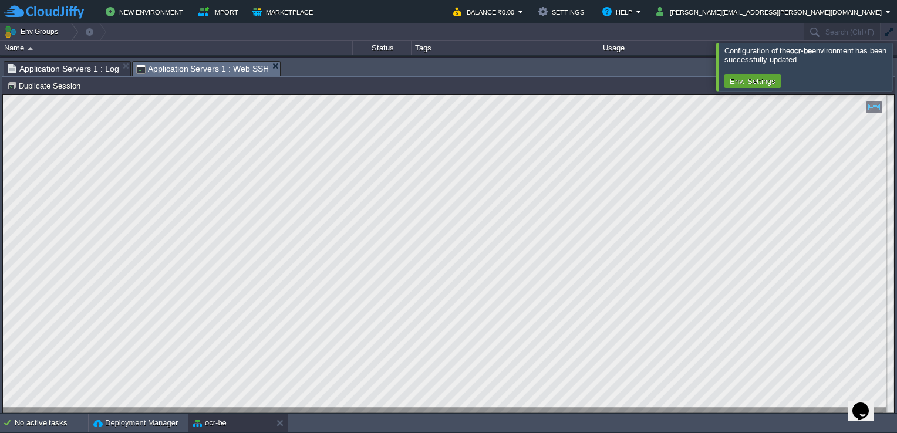
click at [897, 76] on div at bounding box center [911, 67] width 0 height 48
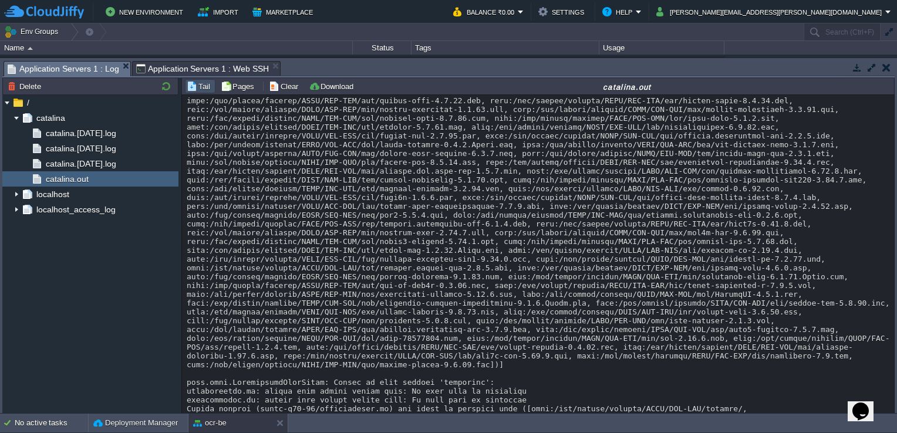
click at [77, 72] on span "Application Servers 1 : Log" at bounding box center [64, 69] width 112 height 15
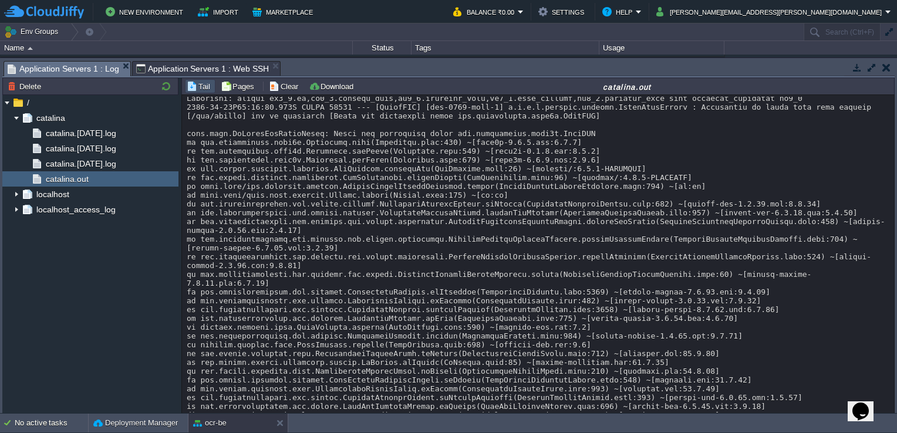
scroll to position [10723, 0]
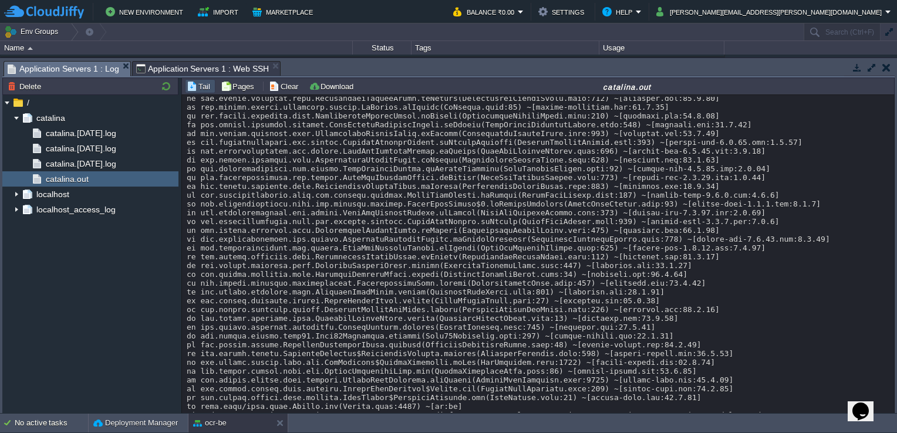
click at [657, 54] on div "Usage" at bounding box center [662, 48] width 124 height 14
click at [884, 67] on button "button" at bounding box center [887, 67] width 8 height 11
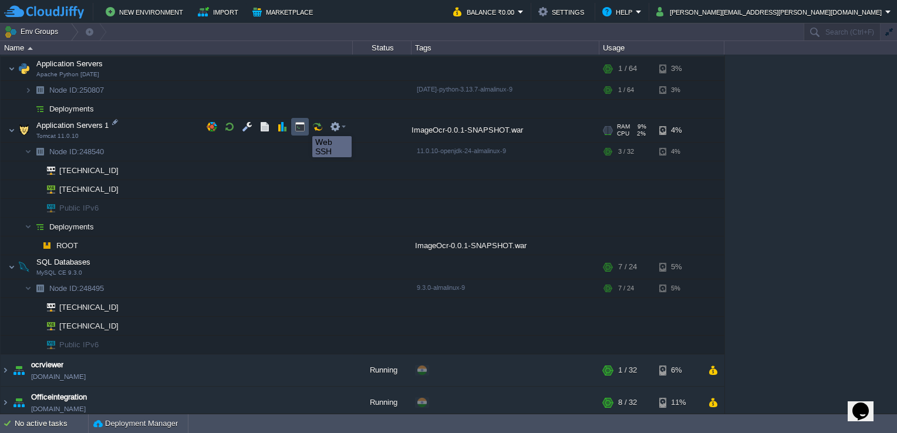
click at [304, 126] on button "button" at bounding box center [300, 127] width 11 height 11
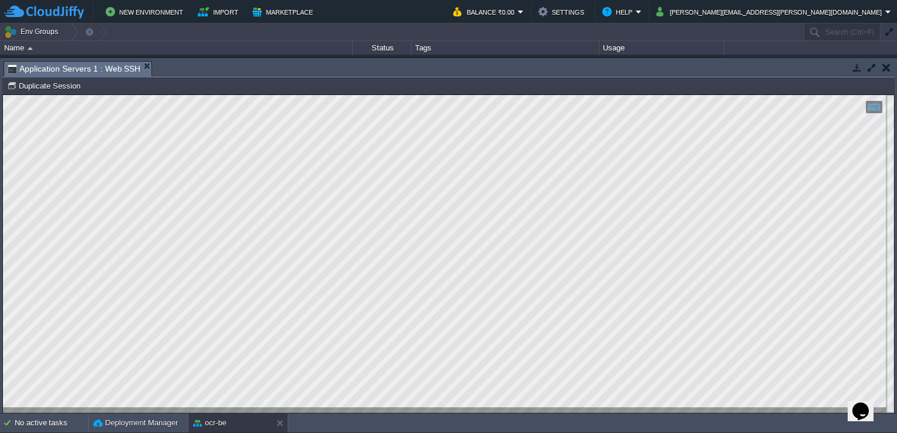
scroll to position [0, 0]
click at [3, 95] on html "Copy: Ctrl + Shift + C Paste: Ctrl + V Settings: Ctrl + Shift + Alt 0" at bounding box center [448, 95] width 891 height 0
click at [886, 69] on button "button" at bounding box center [887, 67] width 8 height 11
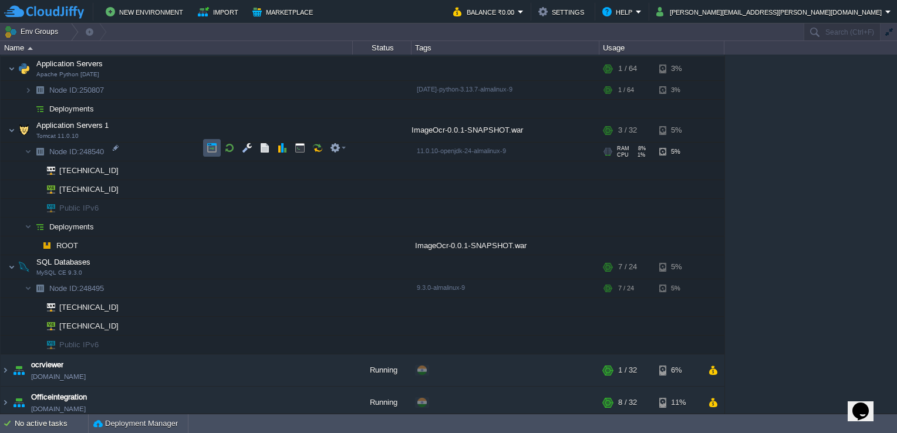
click at [211, 152] on button "button" at bounding box center [212, 148] width 11 height 11
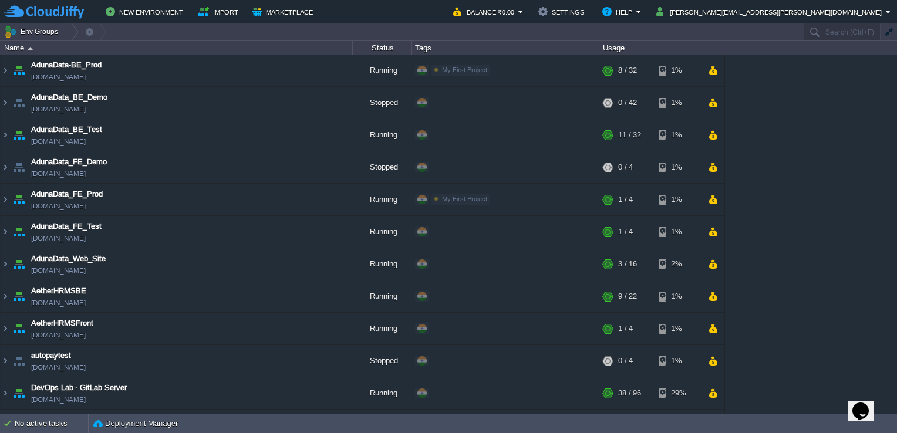
scroll to position [237, 0]
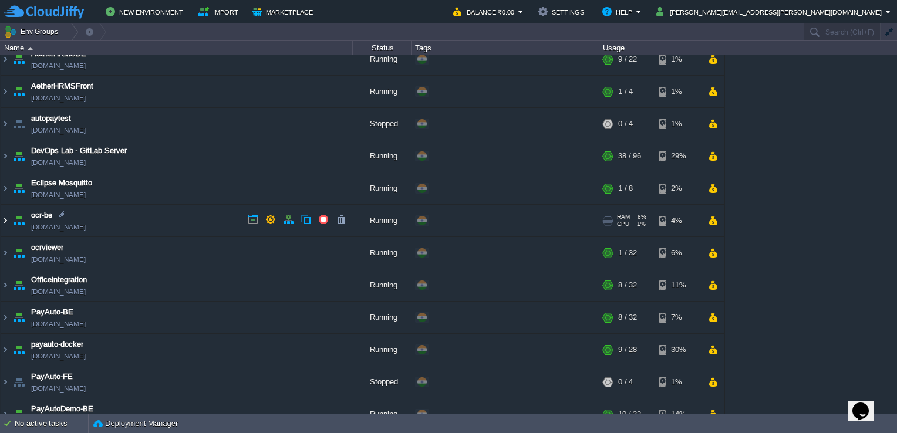
click at [2, 228] on img at bounding box center [5, 221] width 9 height 32
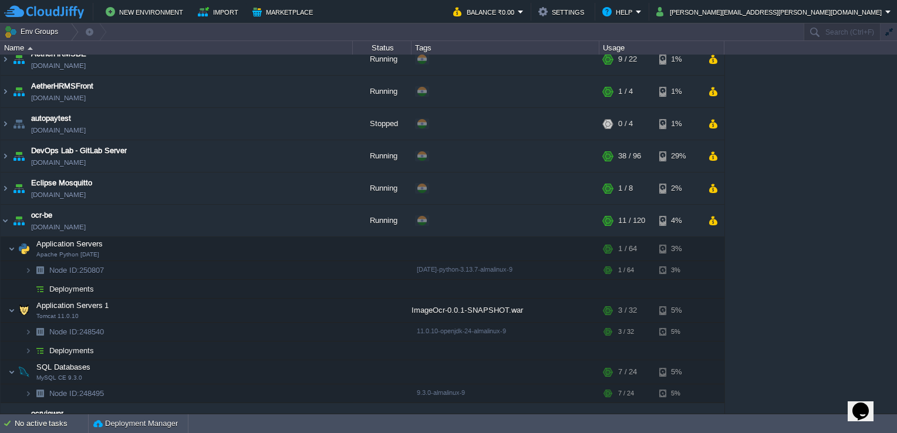
click at [869, 403] on icon "Chat widget" at bounding box center [861, 412] width 16 height 18
type input "[PERSON_NAME]"
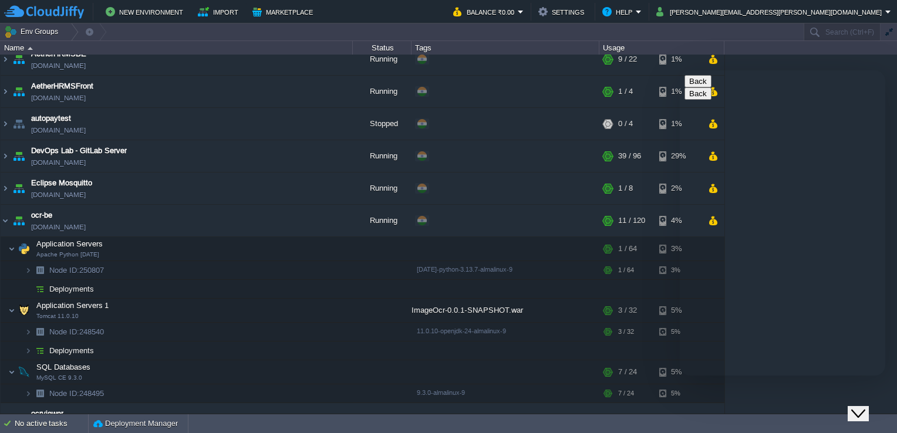
type input "[EMAIL_ADDRESS][DOMAIN_NAME]"
type input "918698532898"
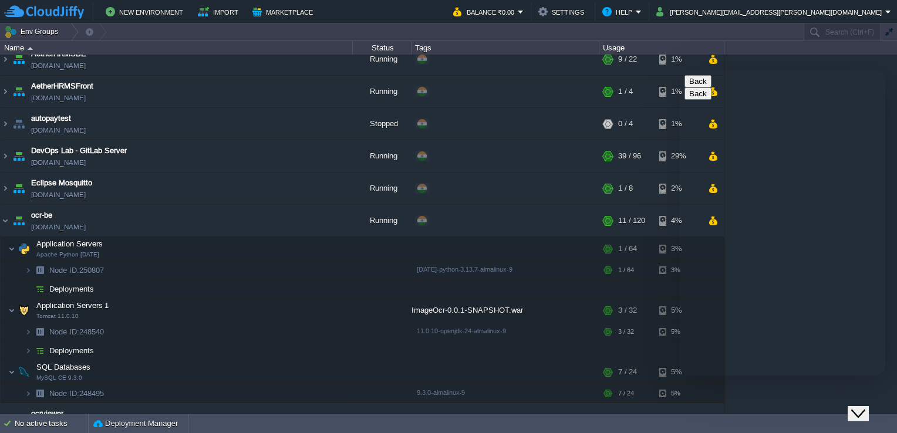
type textarea "do you have tesseract add on"
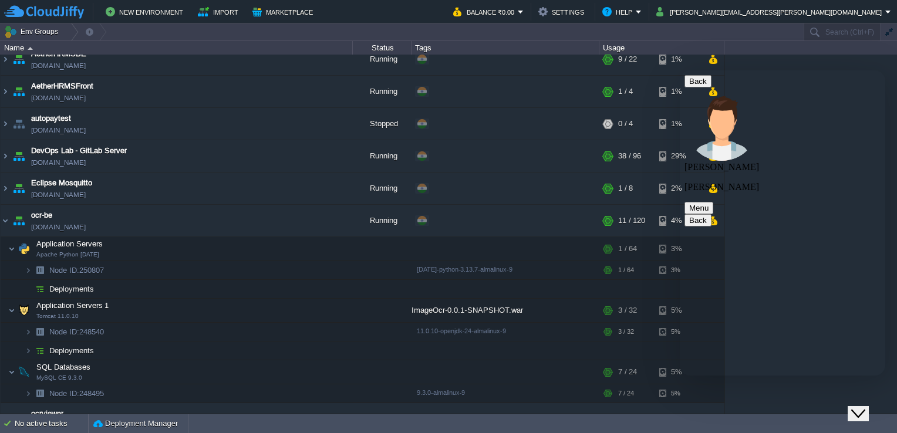
type textarea "I want to install tesseract on node 248540"
type textarea "I don't have root access."
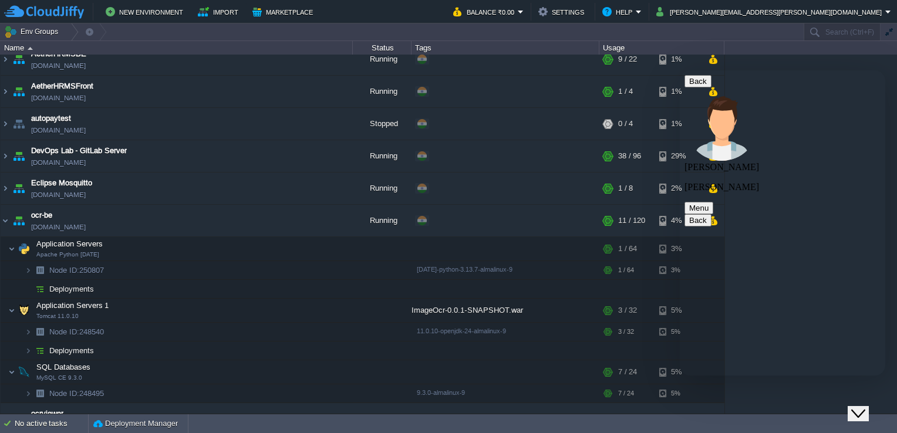
type textarea "?"
type textarea "Okay"
click at [143, 16] on button "New Environment" at bounding box center [146, 12] width 81 height 14
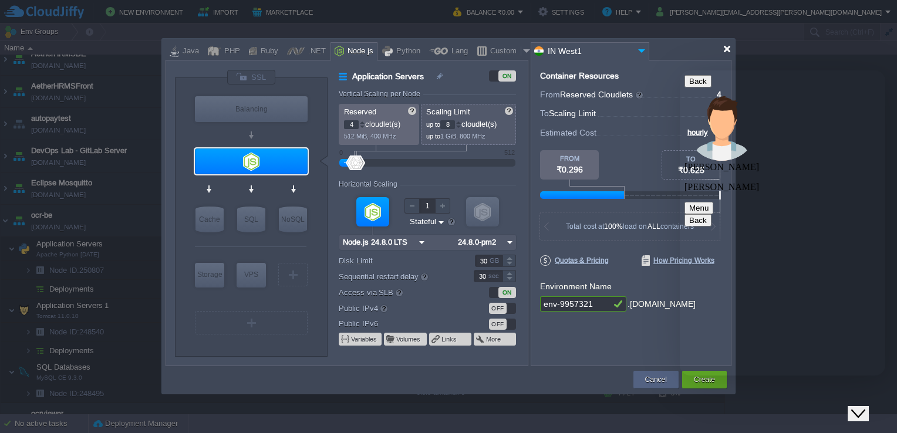
click at [726, 50] on div at bounding box center [727, 49] width 9 height 9
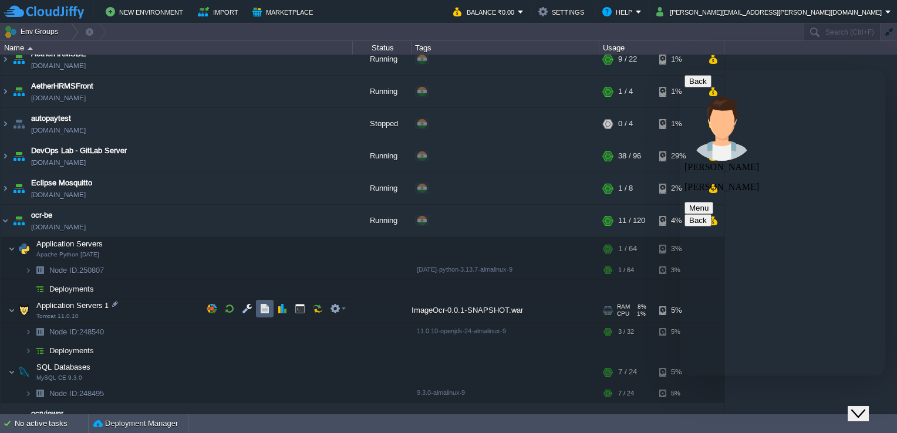
click at [261, 304] on button "button" at bounding box center [265, 309] width 11 height 11
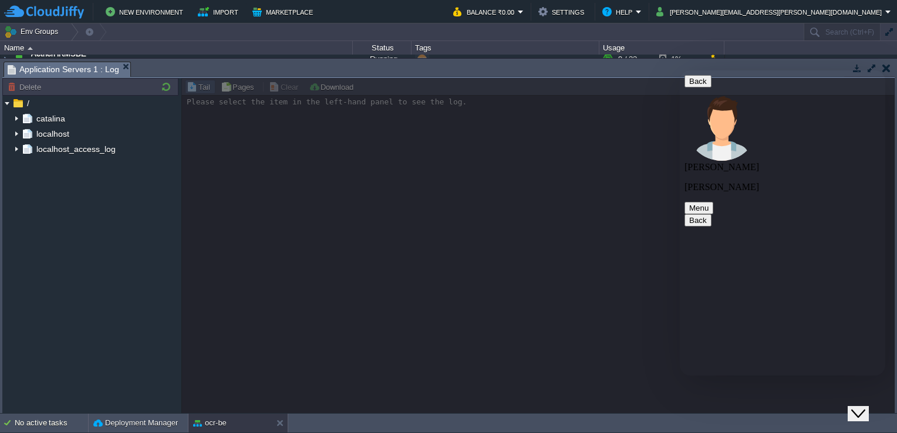
drag, startPoint x: 25, startPoint y: 5, endPoint x: 473, endPoint y: 222, distance: 497.2
click at [473, 222] on div at bounding box center [538, 246] width 714 height 336
click at [866, 407] on icon "Close Chat This icon closes the chat window." at bounding box center [859, 414] width 14 height 14
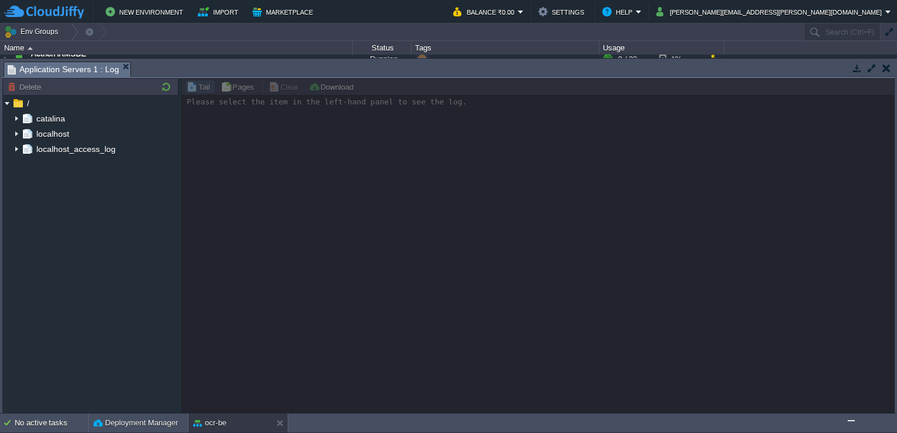
click at [885, 70] on button "button" at bounding box center [887, 68] width 8 height 11
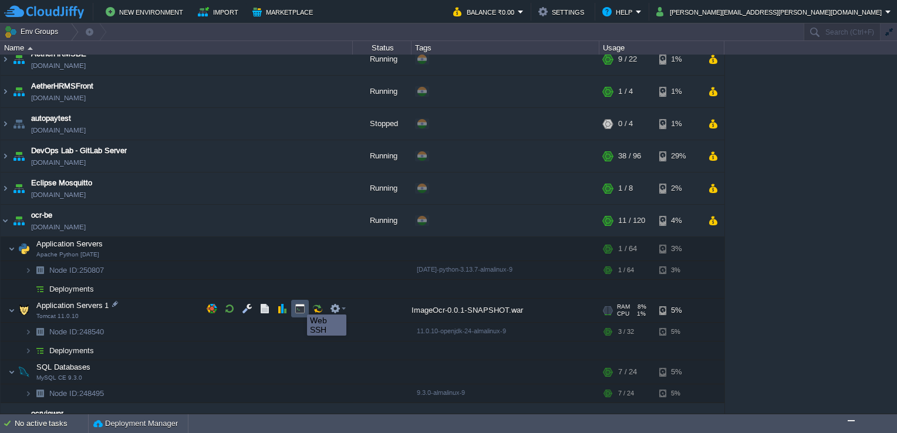
click at [298, 304] on button "button" at bounding box center [300, 309] width 11 height 11
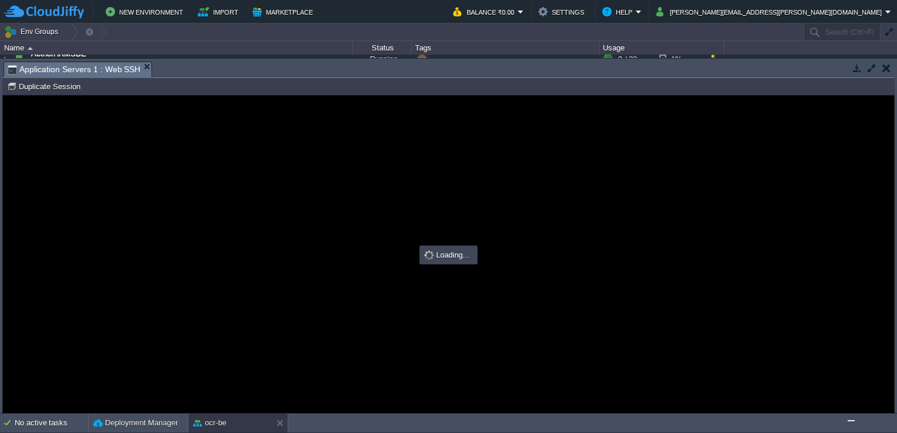
scroll to position [0, 0]
type input "#000000"
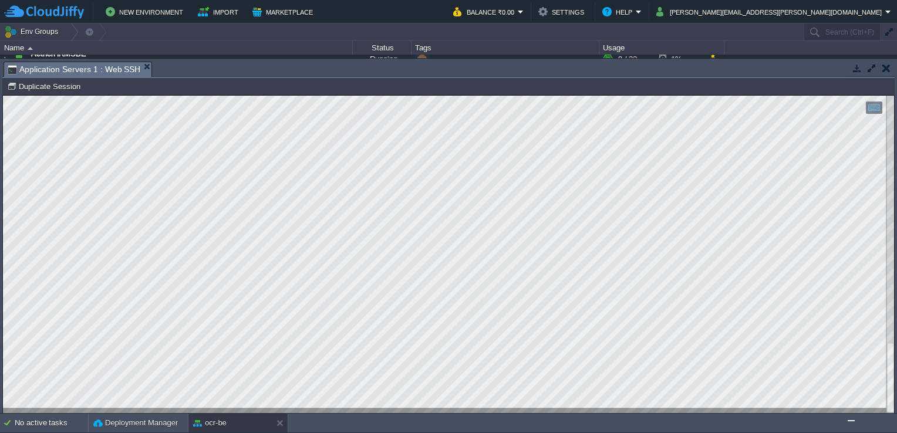
click at [852, 421] on img "Chat widget" at bounding box center [852, 421] width 0 height 0
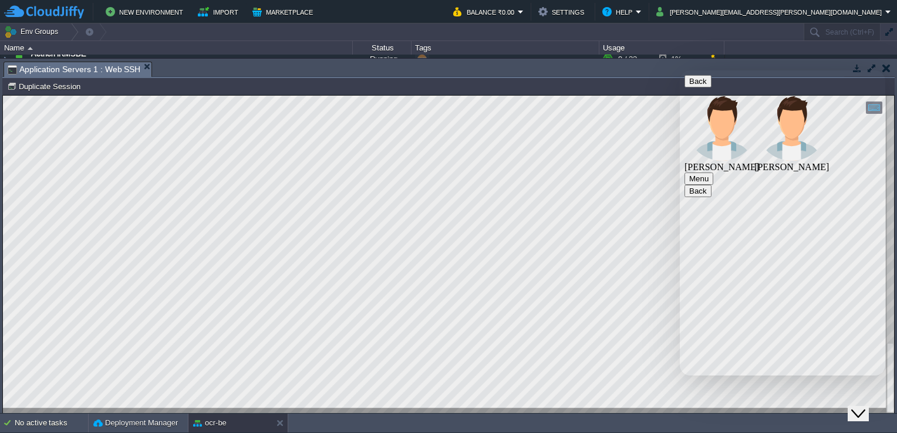
scroll to position [474, 0]
click at [755, 89] on img "Chaitanya Patil" at bounding box center [792, 125] width 75 height 75
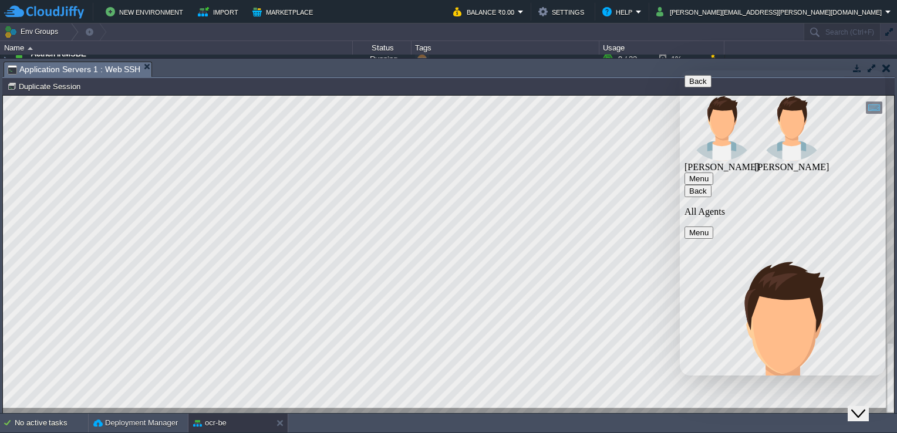
click at [689, 187] on icon "button" at bounding box center [689, 191] width 0 height 9
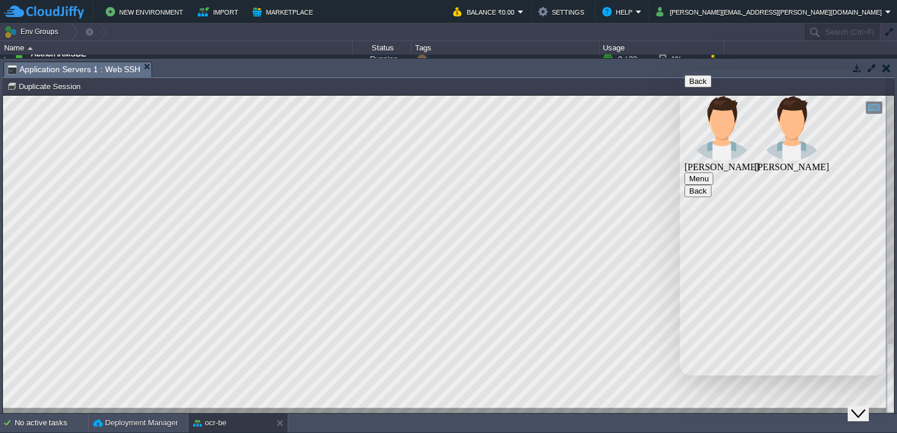
scroll to position [526, 0]
type textarea "[DATE] at 12:30 PM"
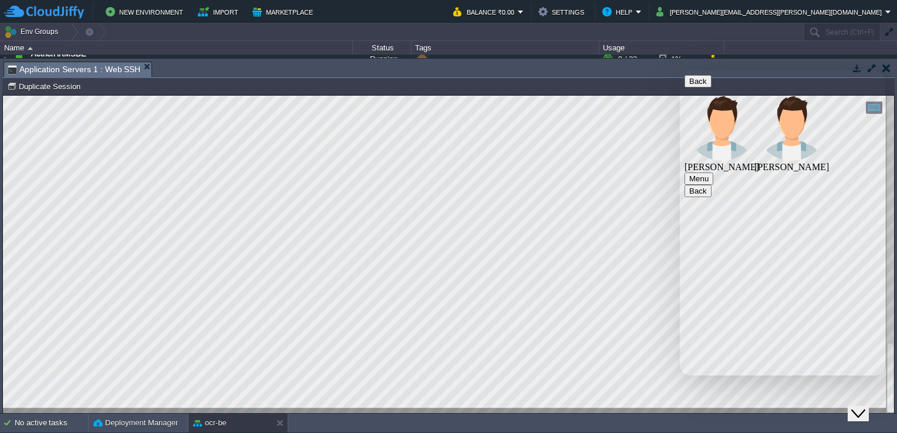
type textarea "Currently Leaving the office"
click at [755, 89] on img "Chaitanya Patil" at bounding box center [792, 125] width 75 height 75
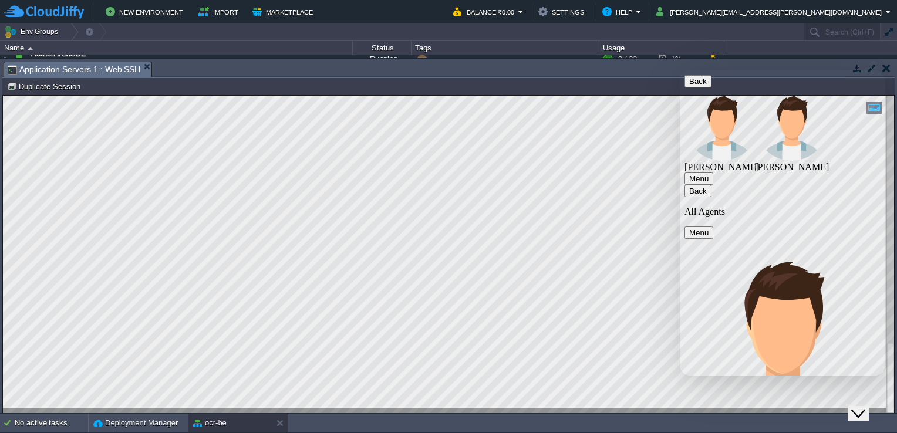
scroll to position [599, 0]
click at [735, 207] on p "All Agents" at bounding box center [783, 212] width 196 height 11
click at [689, 187] on icon "button" at bounding box center [689, 191] width 0 height 9
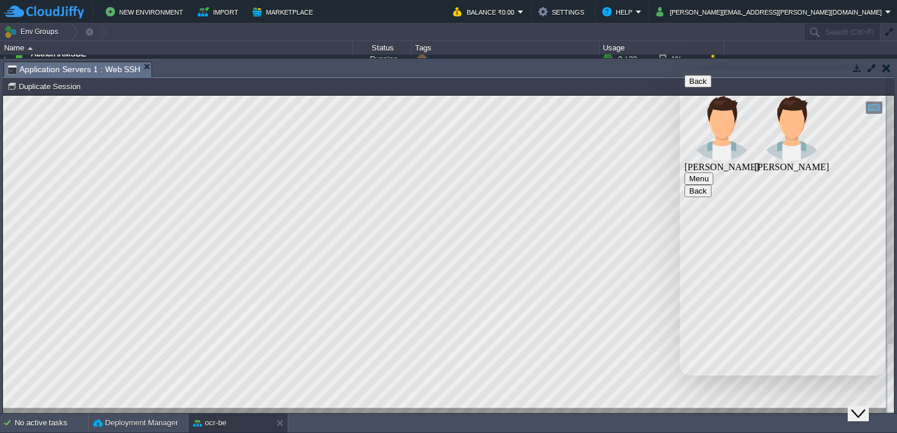
scroll to position [628, 0]
type textarea "Our application is working on the node, only dependency left is tesseract"
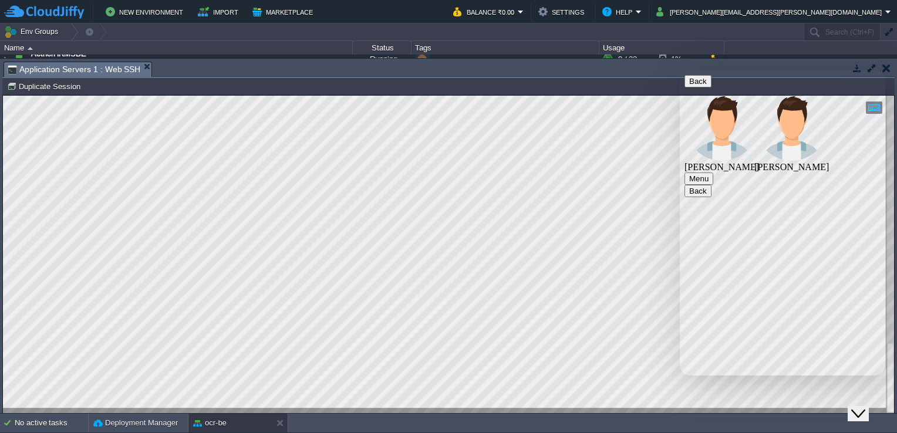
type textarea "I cannot install it using linux command due to uneffecient level of access"
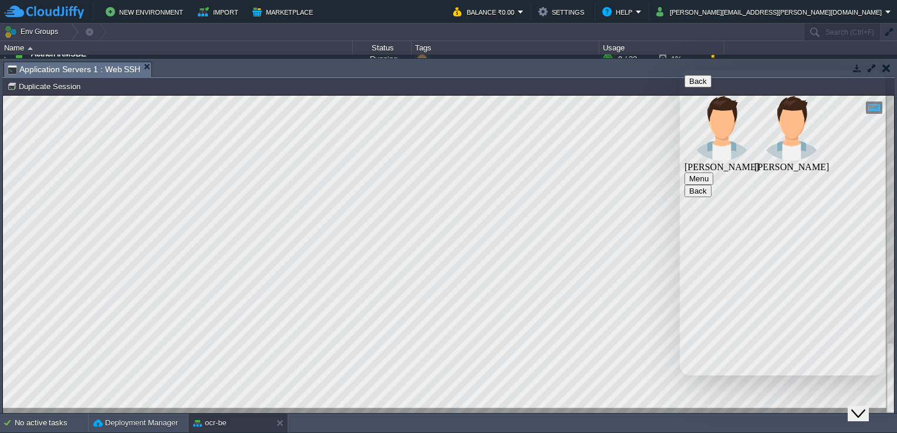
type textarea "is it possible ?"
drag, startPoint x: 815, startPoint y: 326, endPoint x: 725, endPoint y: 224, distance: 135.2
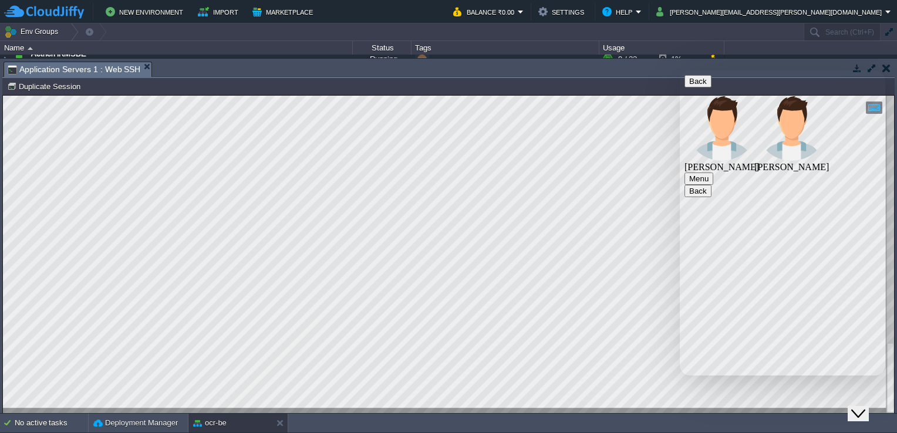
copy span "Yes sir, this is a container-based application, so root access is not available…"
type textarea "okay"
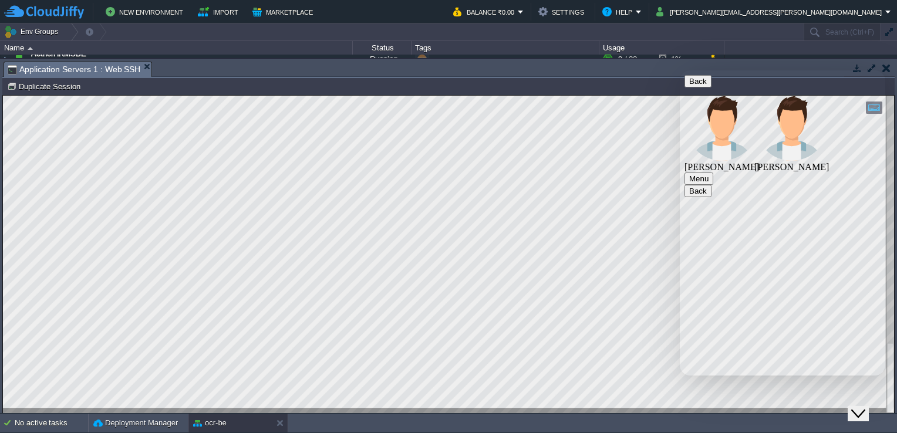
scroll to position [923, 0]
